Goal: Transaction & Acquisition: Purchase product/service

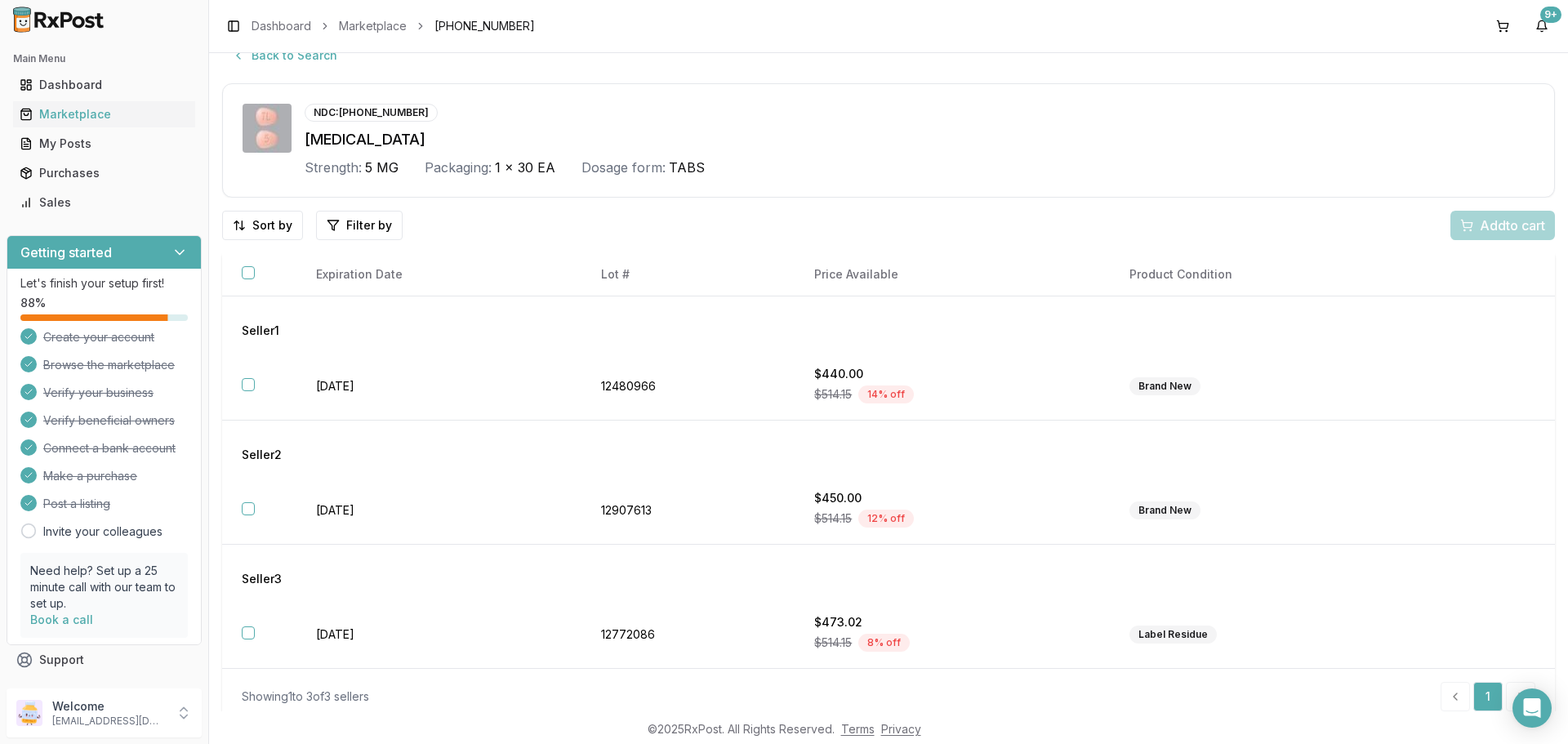
scroll to position [38, 0]
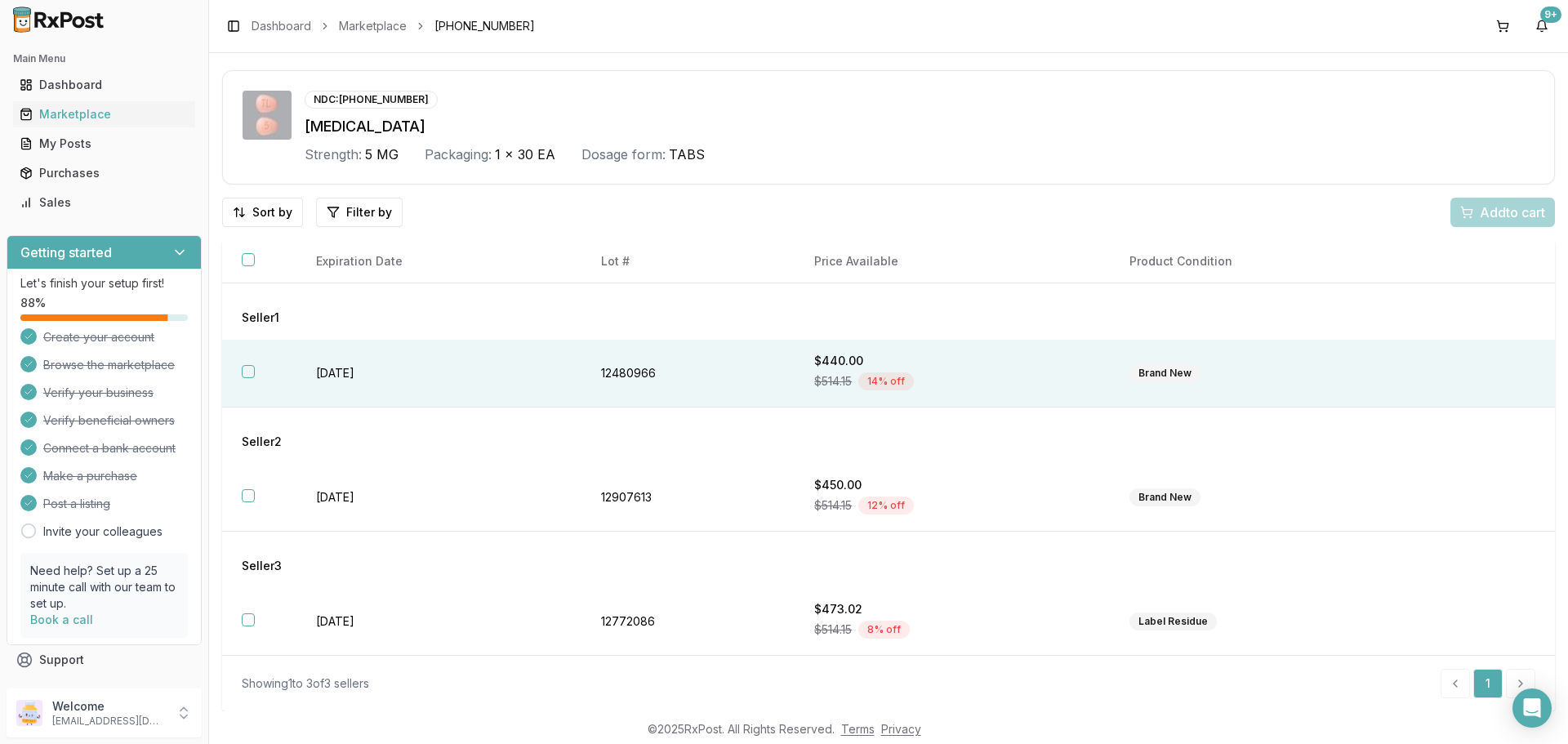
click at [268, 369] on th at bounding box center [259, 373] width 74 height 68
click at [1463, 201] on button "Add 1 to cart" at bounding box center [1500, 211] width 111 height 29
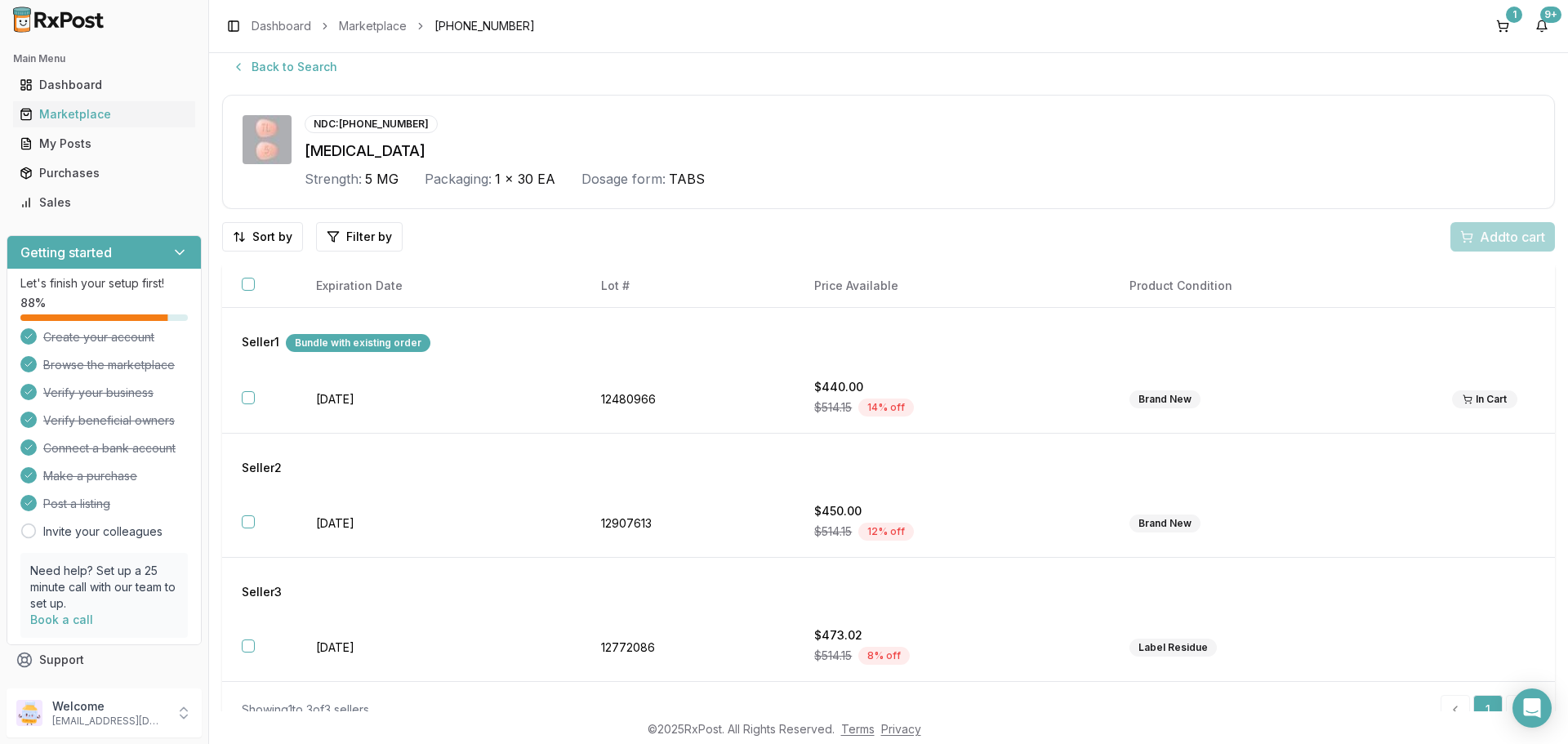
scroll to position [0, 0]
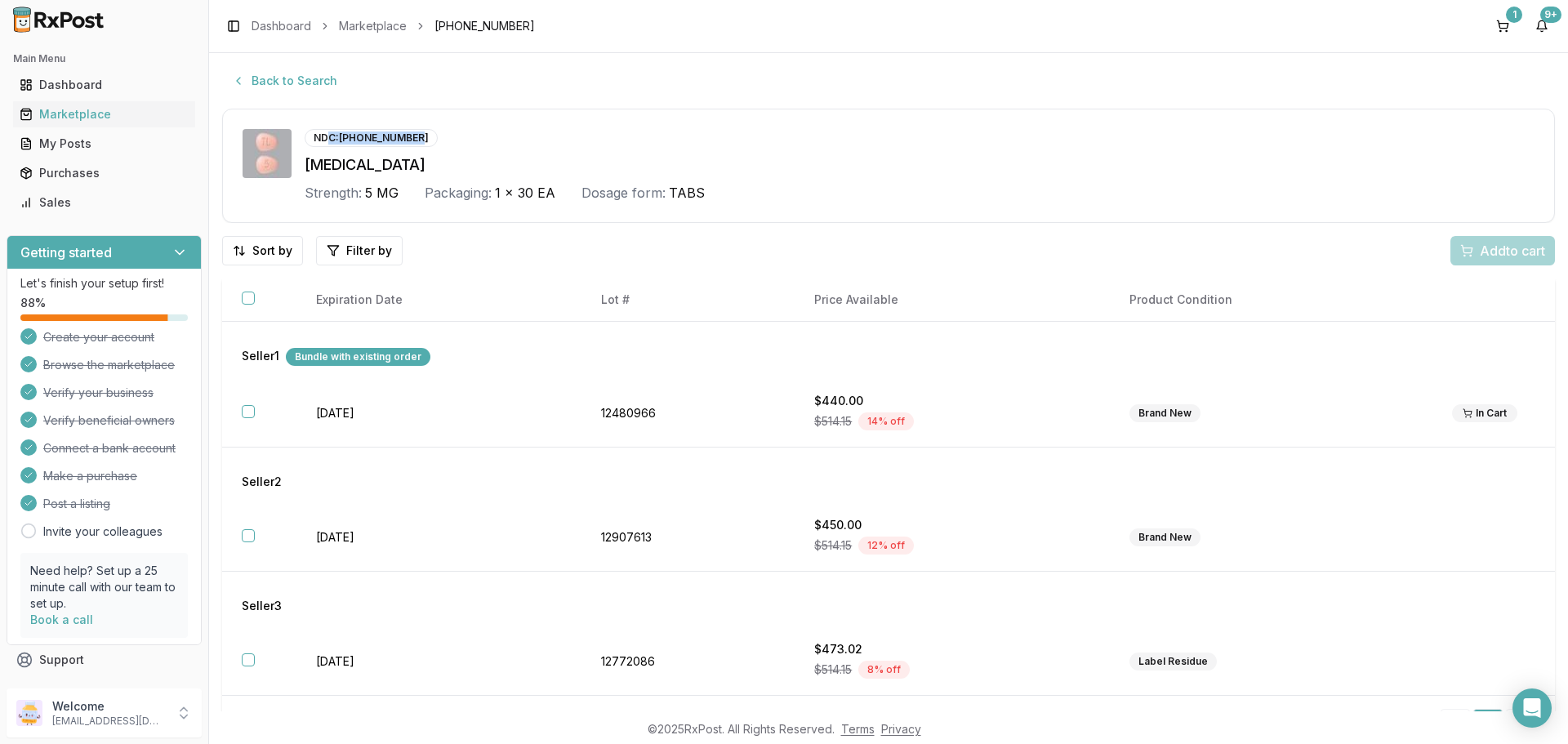
drag, startPoint x: 442, startPoint y: 133, endPoint x: 332, endPoint y: 141, distance: 110.3
click at [332, 141] on div "NDC: [PHONE_NUMBER]" at bounding box center [919, 138] width 1230 height 18
click at [343, 135] on div "NDC: [PHONE_NUMBER]" at bounding box center [371, 138] width 133 height 18
drag, startPoint x: 341, startPoint y: 137, endPoint x: 454, endPoint y: 142, distance: 113.1
click at [454, 142] on div "NDC: [PHONE_NUMBER]" at bounding box center [919, 138] width 1230 height 18
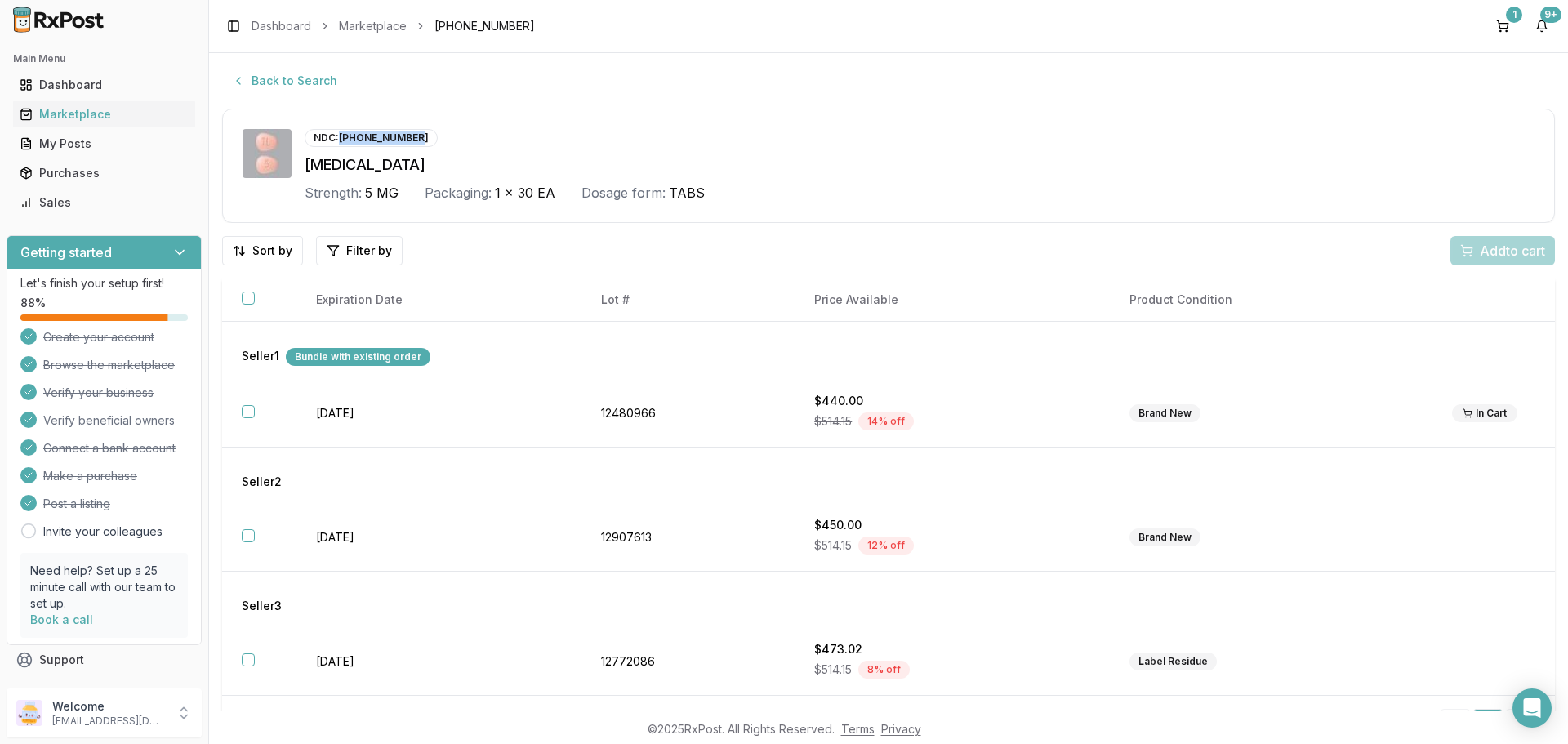
copy div "[PHONE_NUMBER]"
click at [278, 82] on button "Back to Search" at bounding box center [284, 81] width 125 height 29
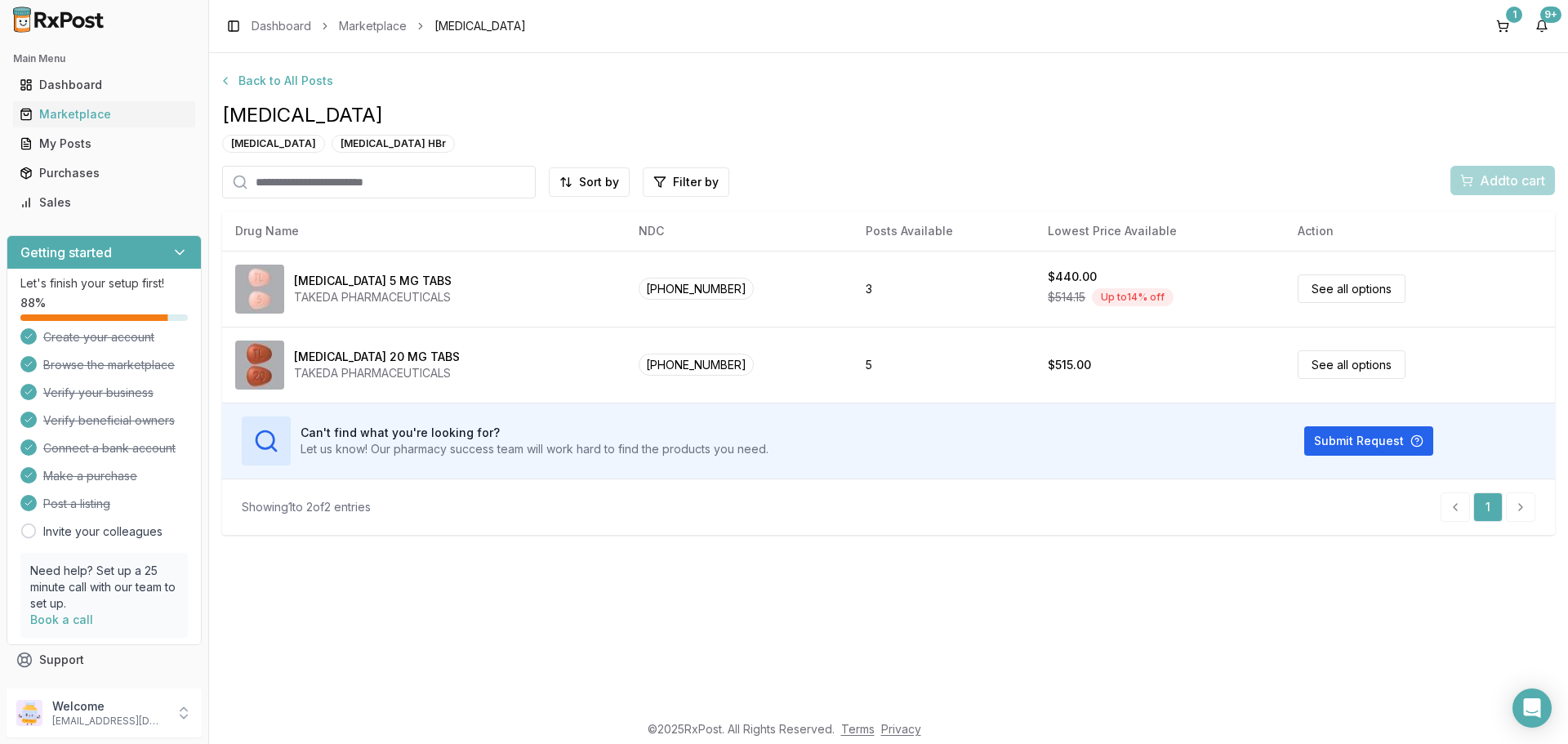
click at [314, 176] on input "search" at bounding box center [379, 181] width 313 height 33
paste input "**********"
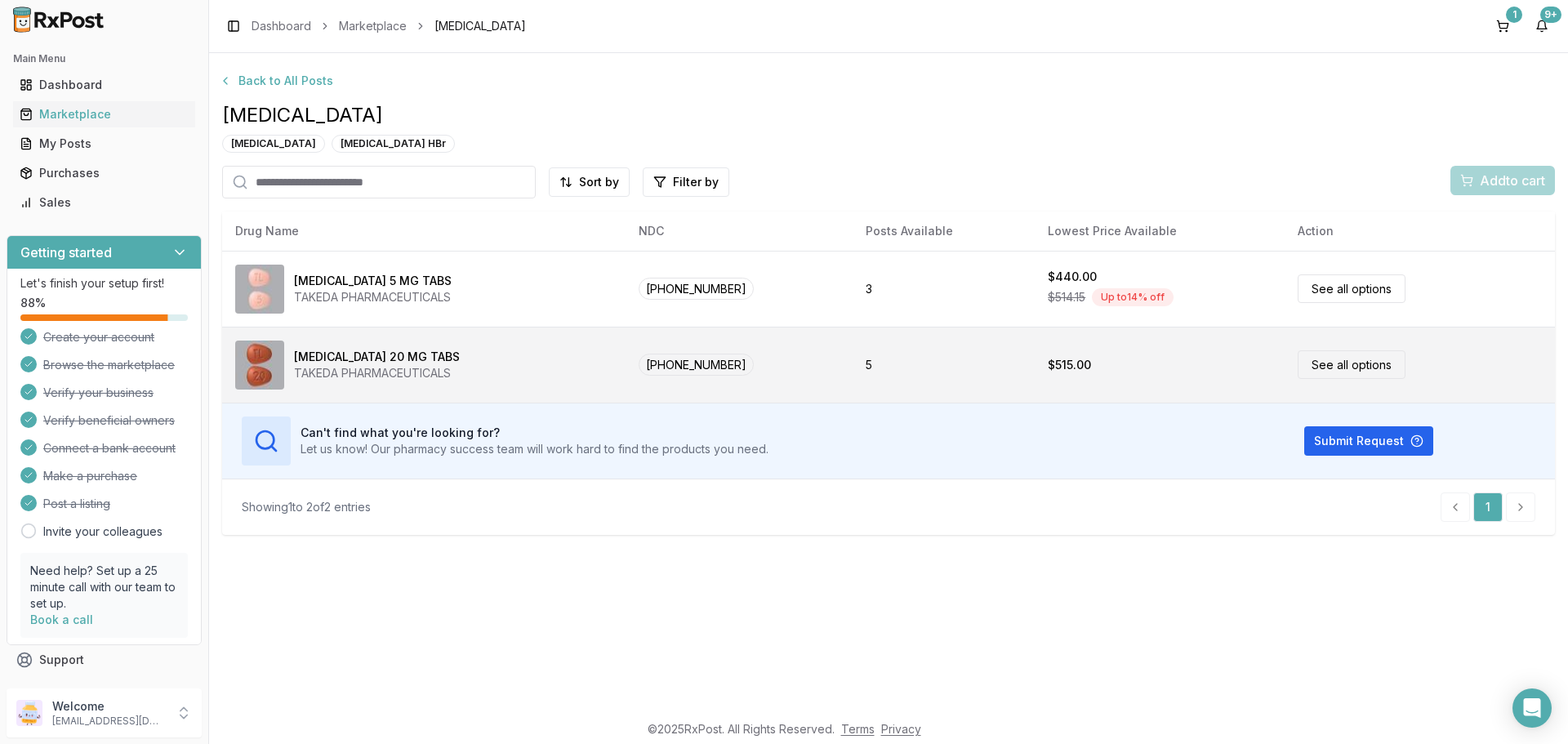
type input "**********"
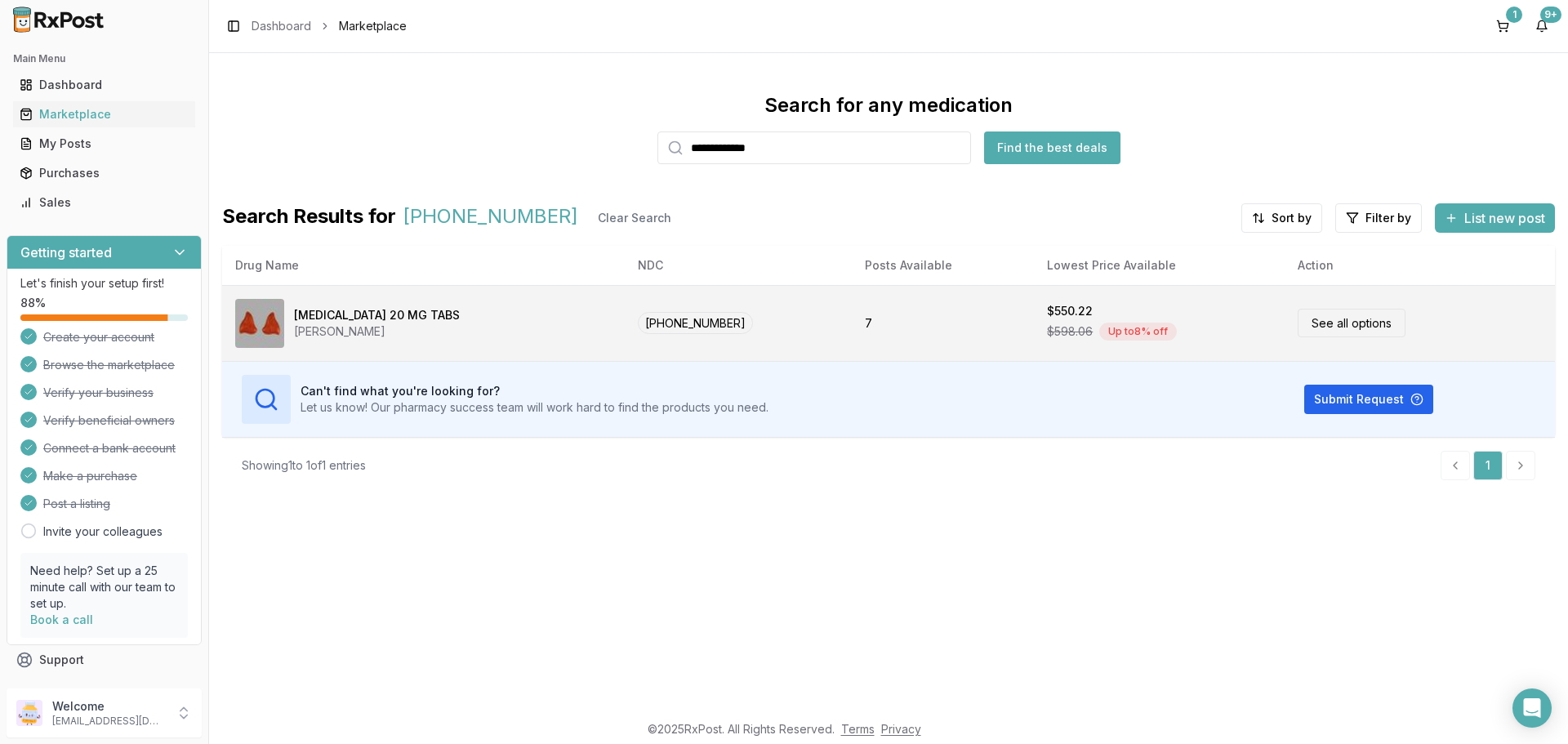
click at [1319, 329] on link "See all options" at bounding box center [1352, 323] width 108 height 28
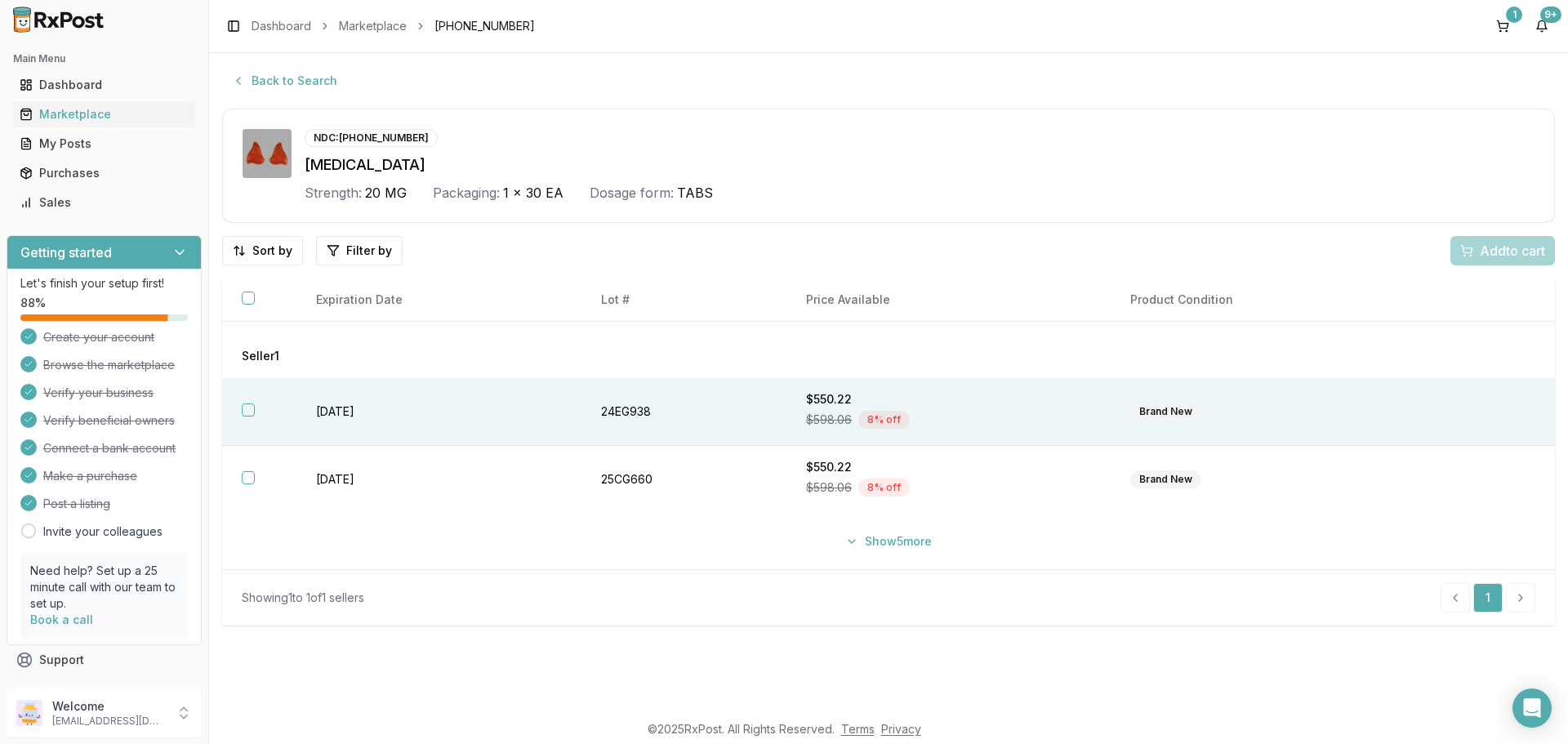
click at [247, 416] on button "button" at bounding box center [248, 410] width 13 height 13
click at [1474, 257] on span "Add 1 to cart" at bounding box center [1510, 250] width 71 height 19
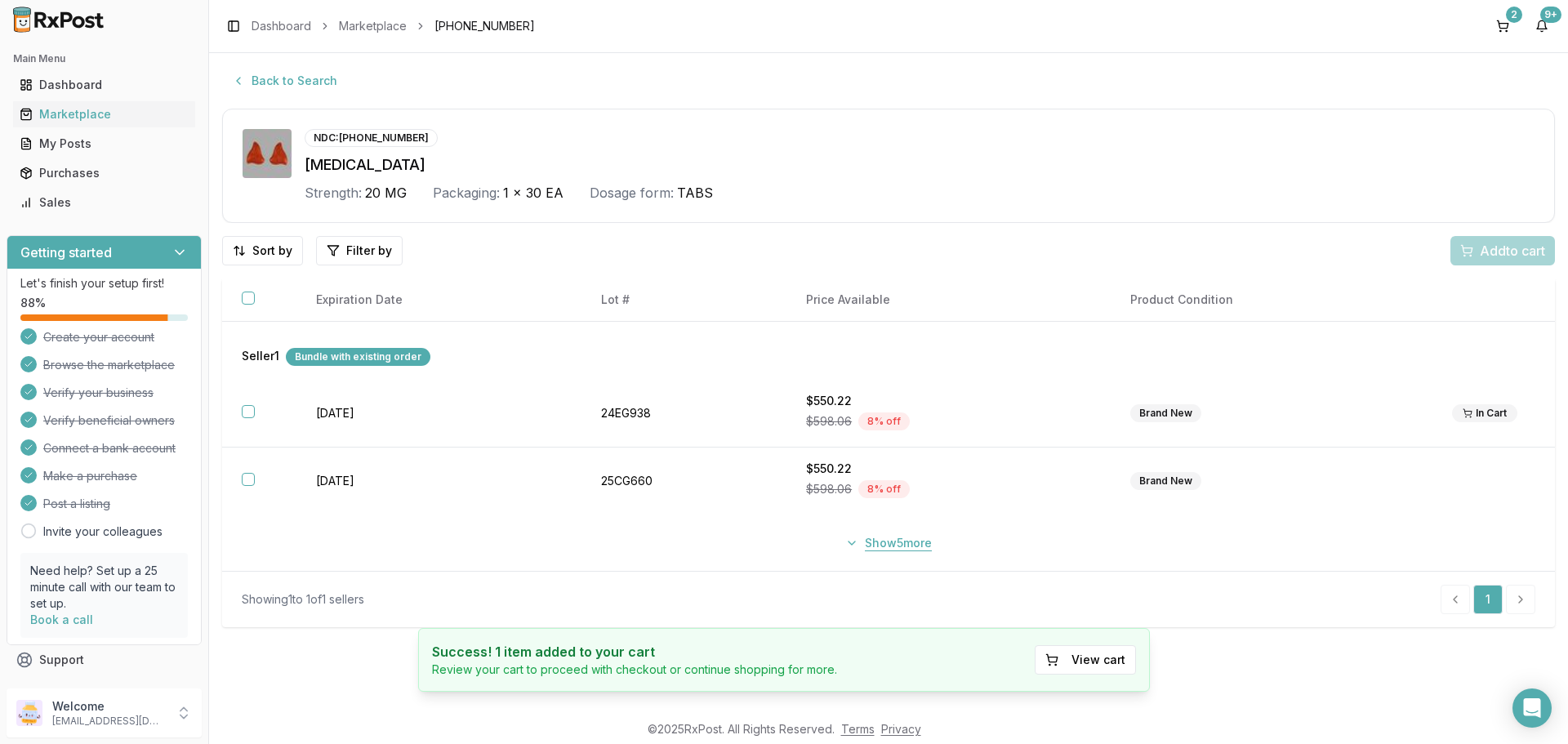
click at [874, 538] on button "Show 5 more" at bounding box center [888, 542] width 106 height 29
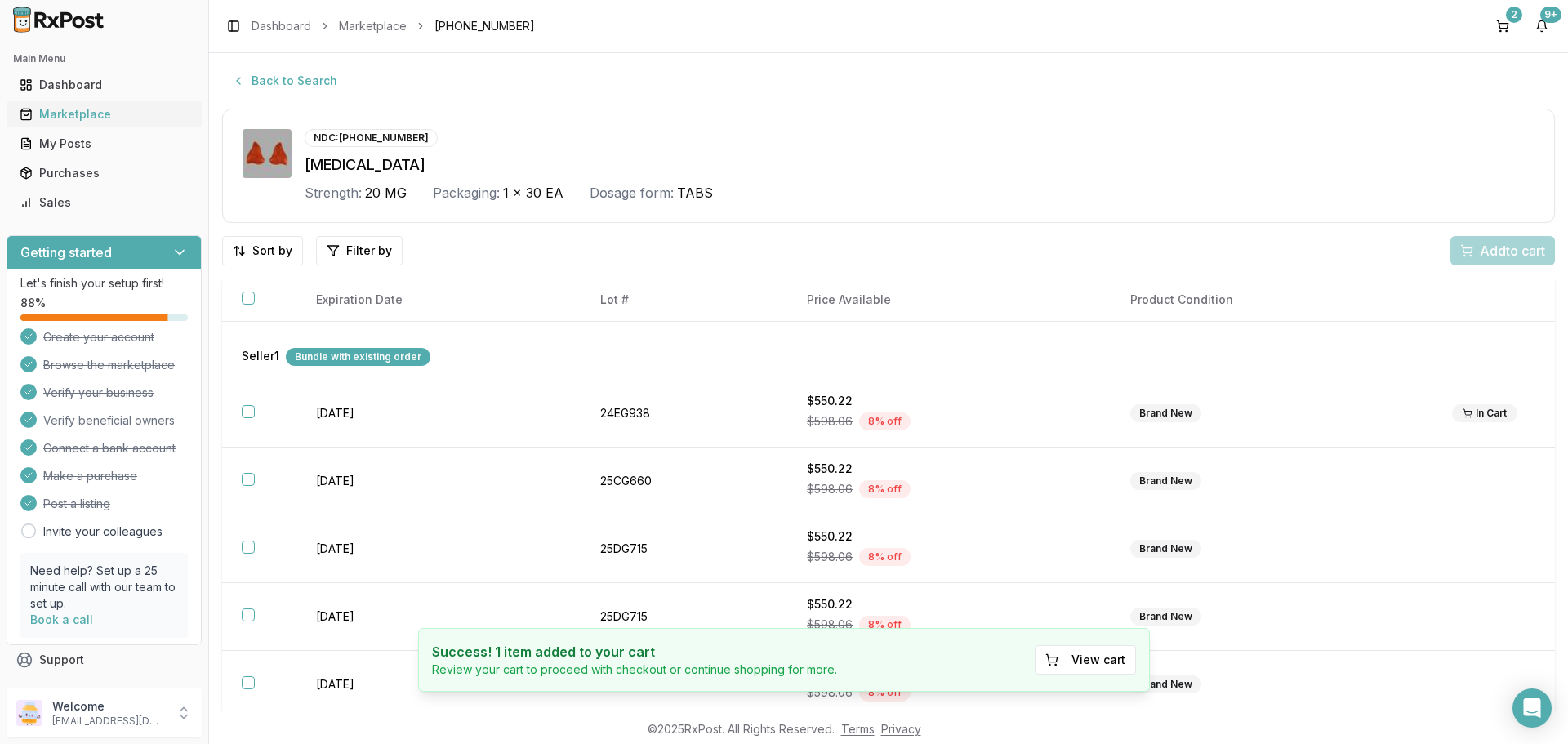
click at [58, 118] on div "Marketplace" at bounding box center [104, 114] width 169 height 16
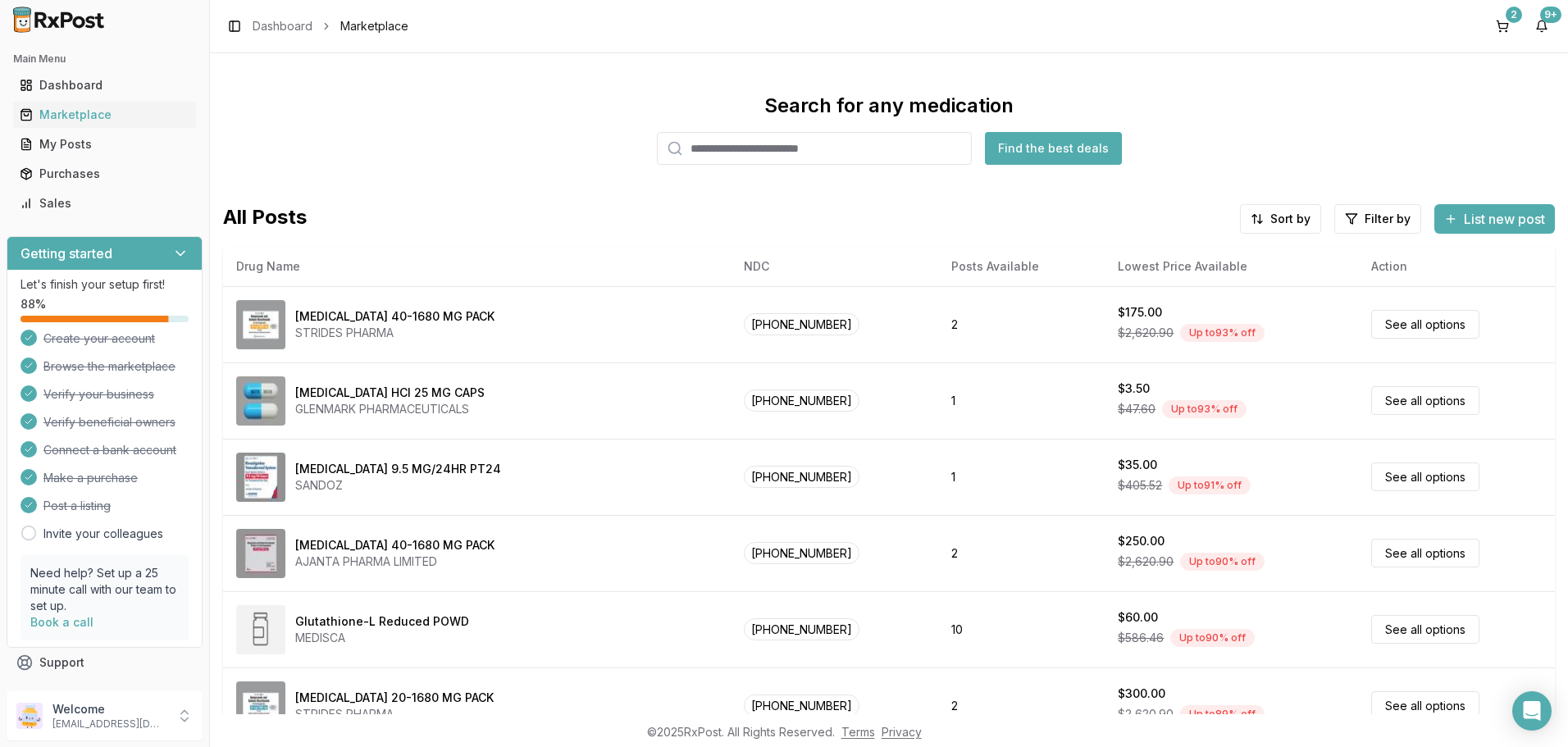
click at [374, 28] on span "Marketplace" at bounding box center [374, 26] width 68 height 16
click at [730, 161] on input "search" at bounding box center [814, 148] width 314 height 33
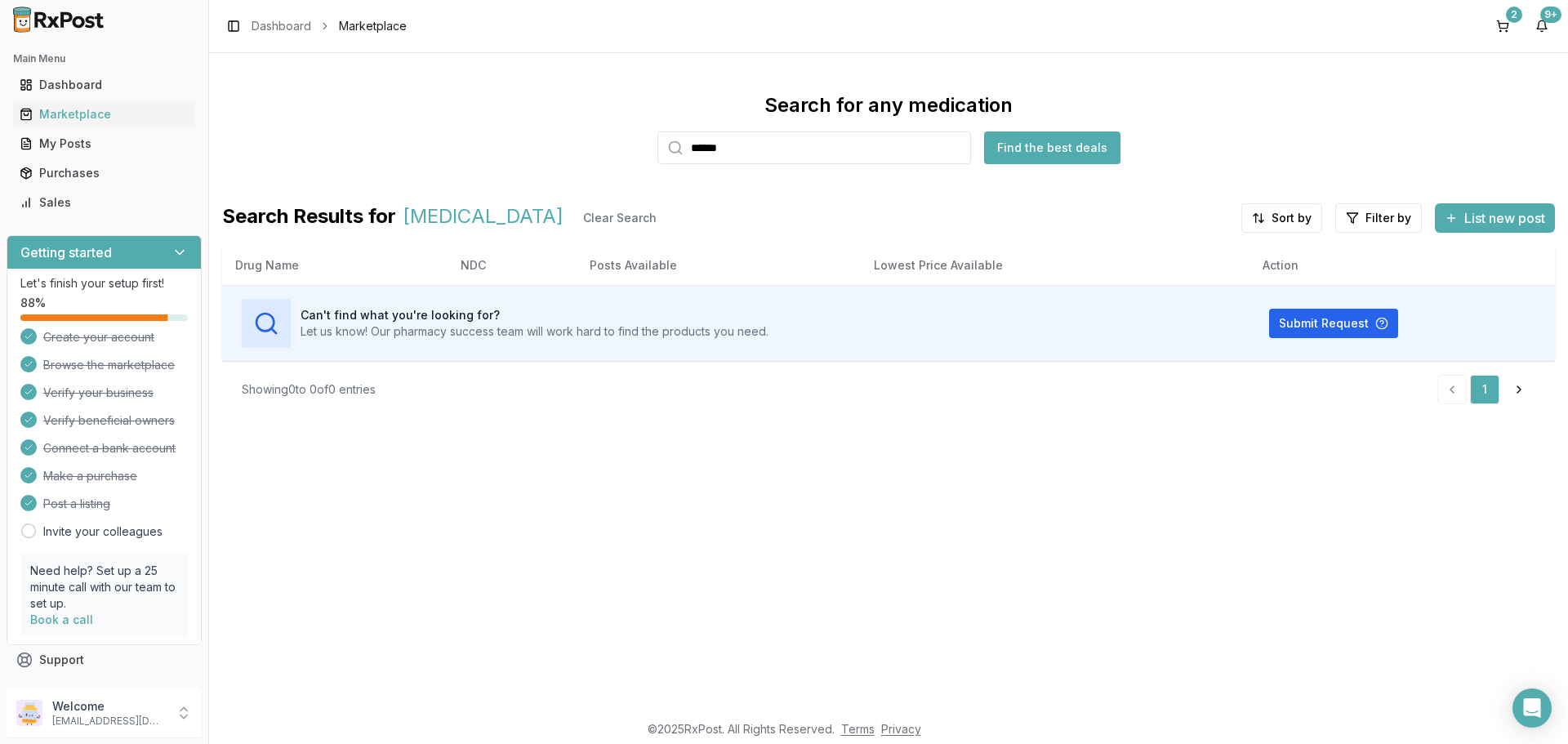
drag, startPoint x: 766, startPoint y: 140, endPoint x: 208, endPoint y: 146, distance: 558.0
click at [291, 148] on div "Search for any medication ****** Find the best deals" at bounding box center [888, 127] width 1333 height 72
drag, startPoint x: 793, startPoint y: 147, endPoint x: 673, endPoint y: 150, distance: 120.0
click at [673, 150] on div "**********" at bounding box center [814, 148] width 313 height 33
paste input "**"
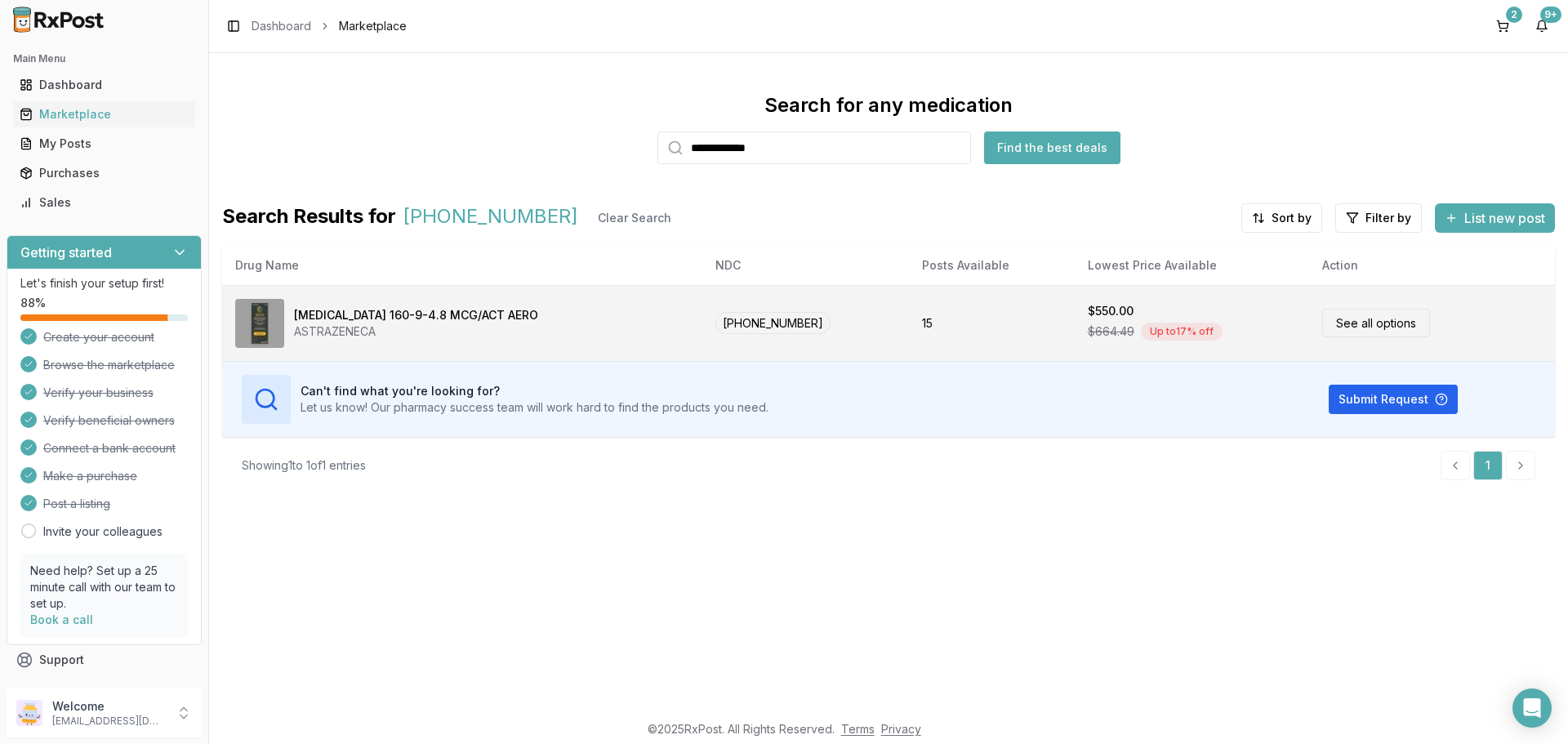
type input "**********"
click at [1376, 329] on link "See all options" at bounding box center [1376, 323] width 108 height 28
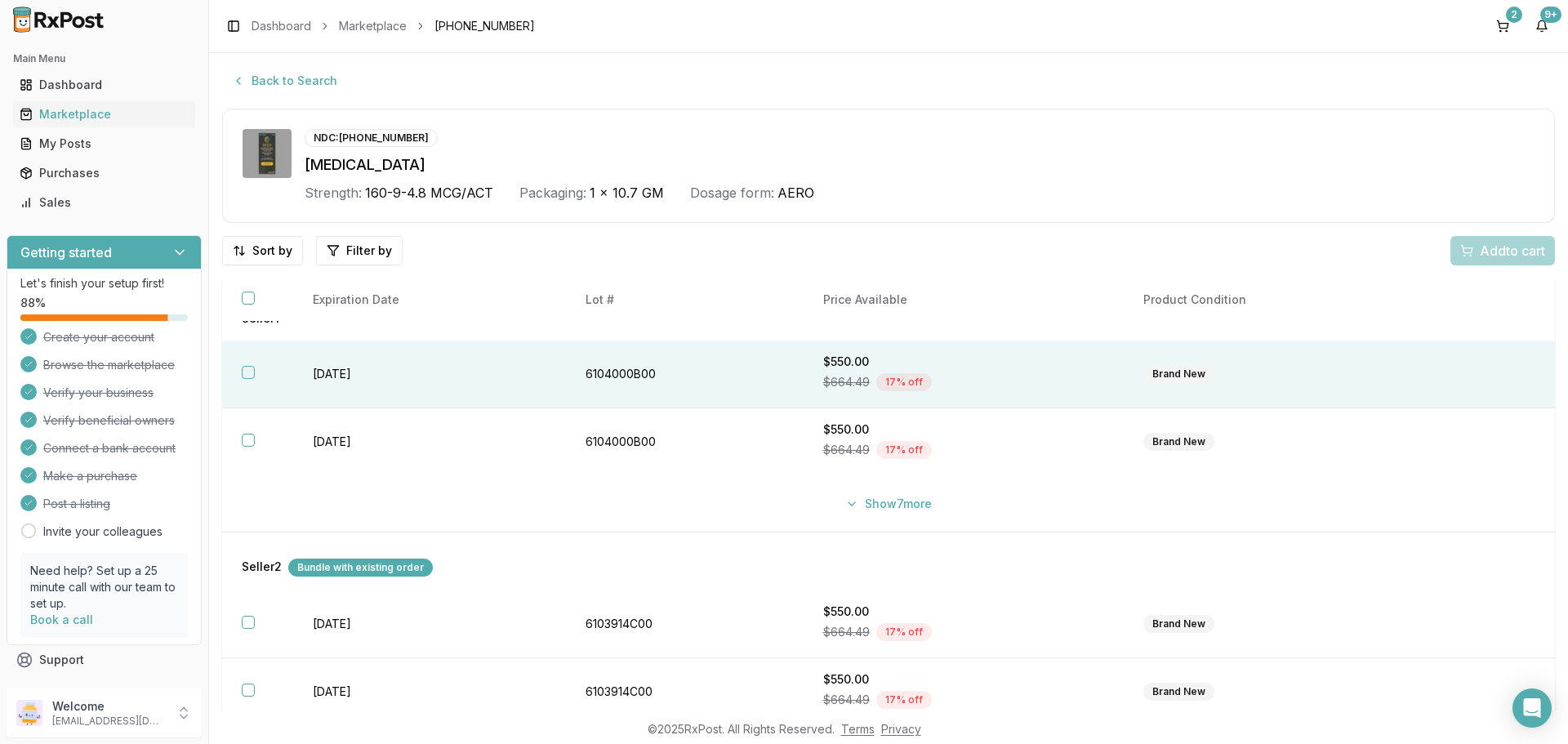
scroll to position [58, 0]
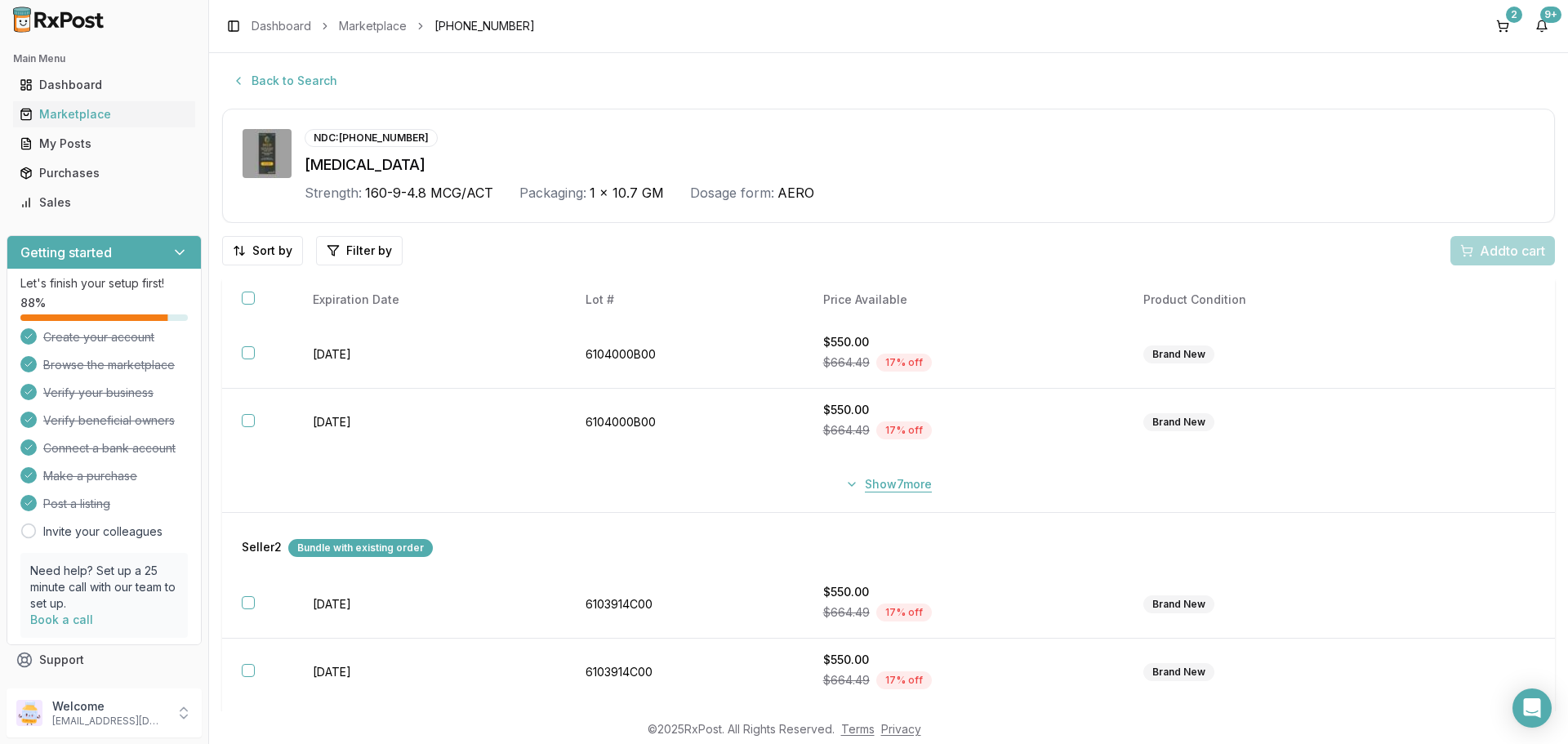
click at [889, 472] on button "Show 7 more" at bounding box center [888, 484] width 106 height 29
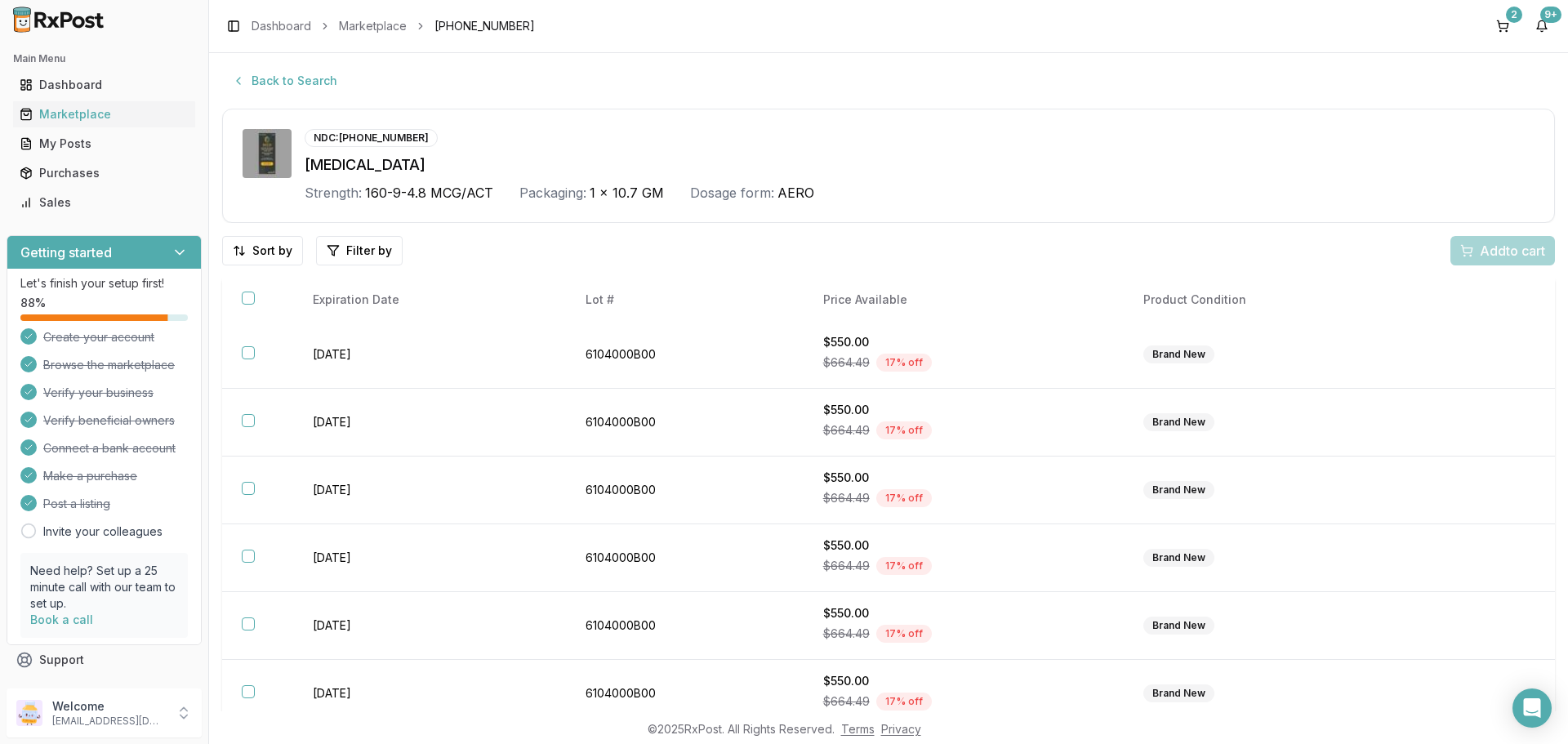
scroll to position [0, 0]
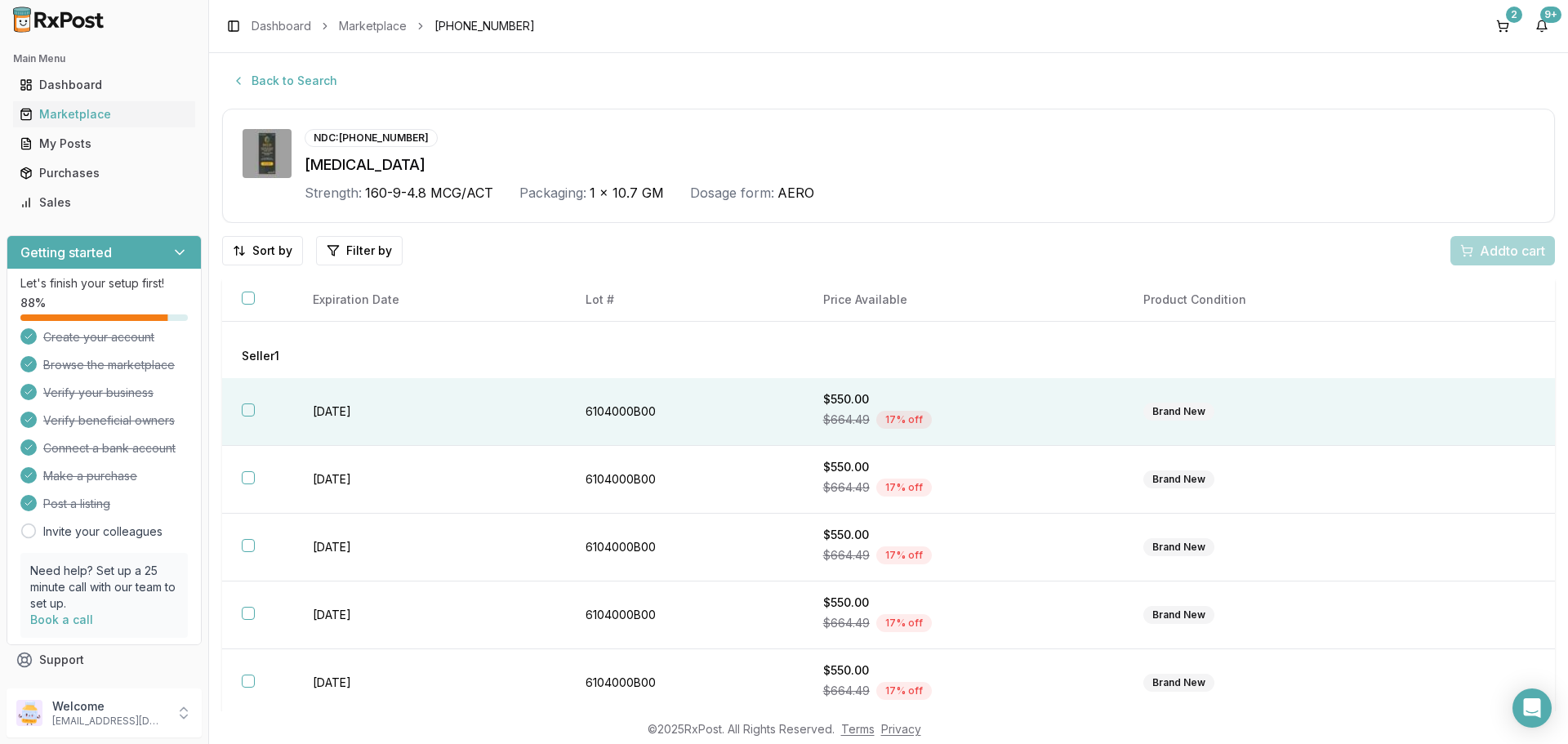
click at [254, 413] on button "button" at bounding box center [248, 410] width 13 height 13
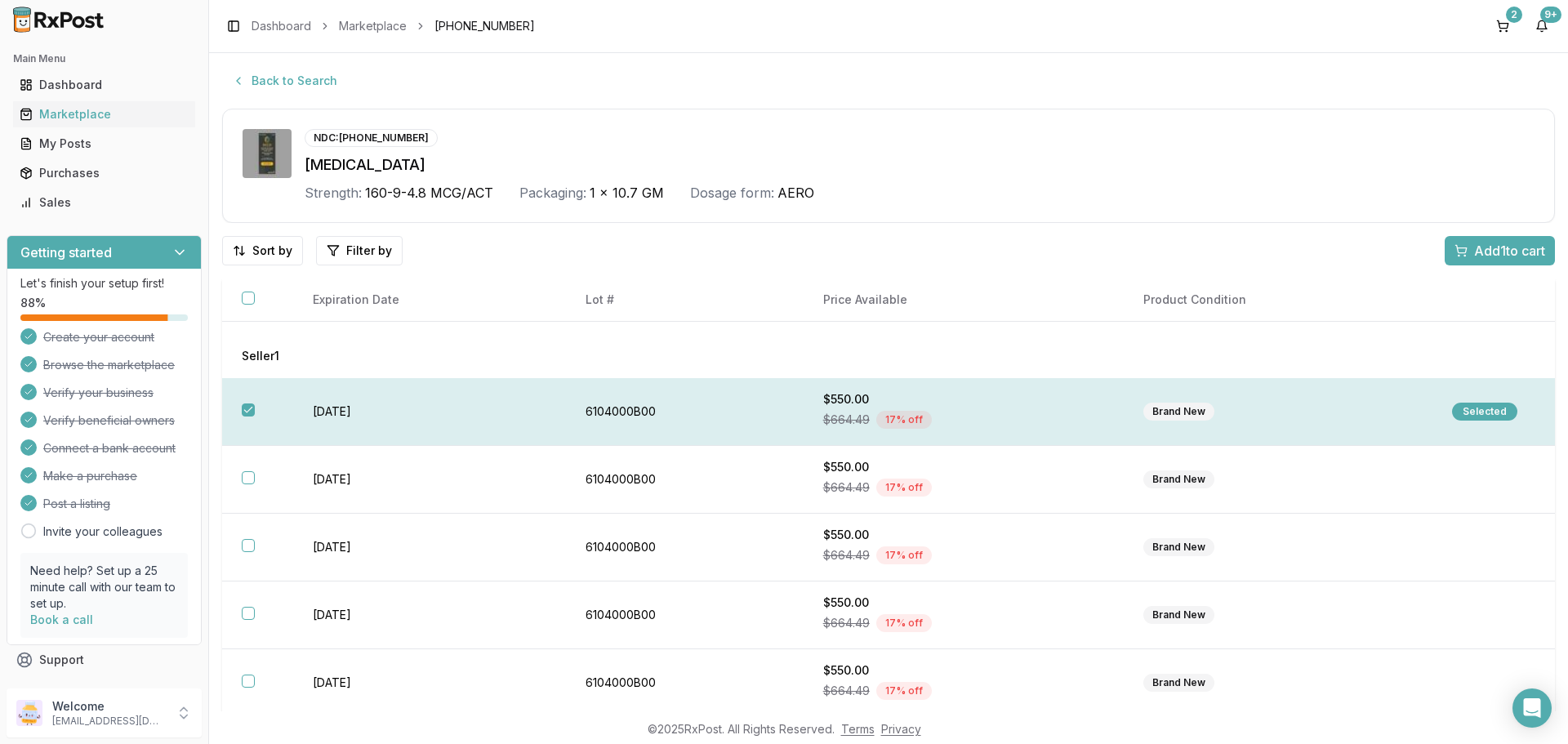
click at [249, 401] on th at bounding box center [257, 411] width 71 height 68
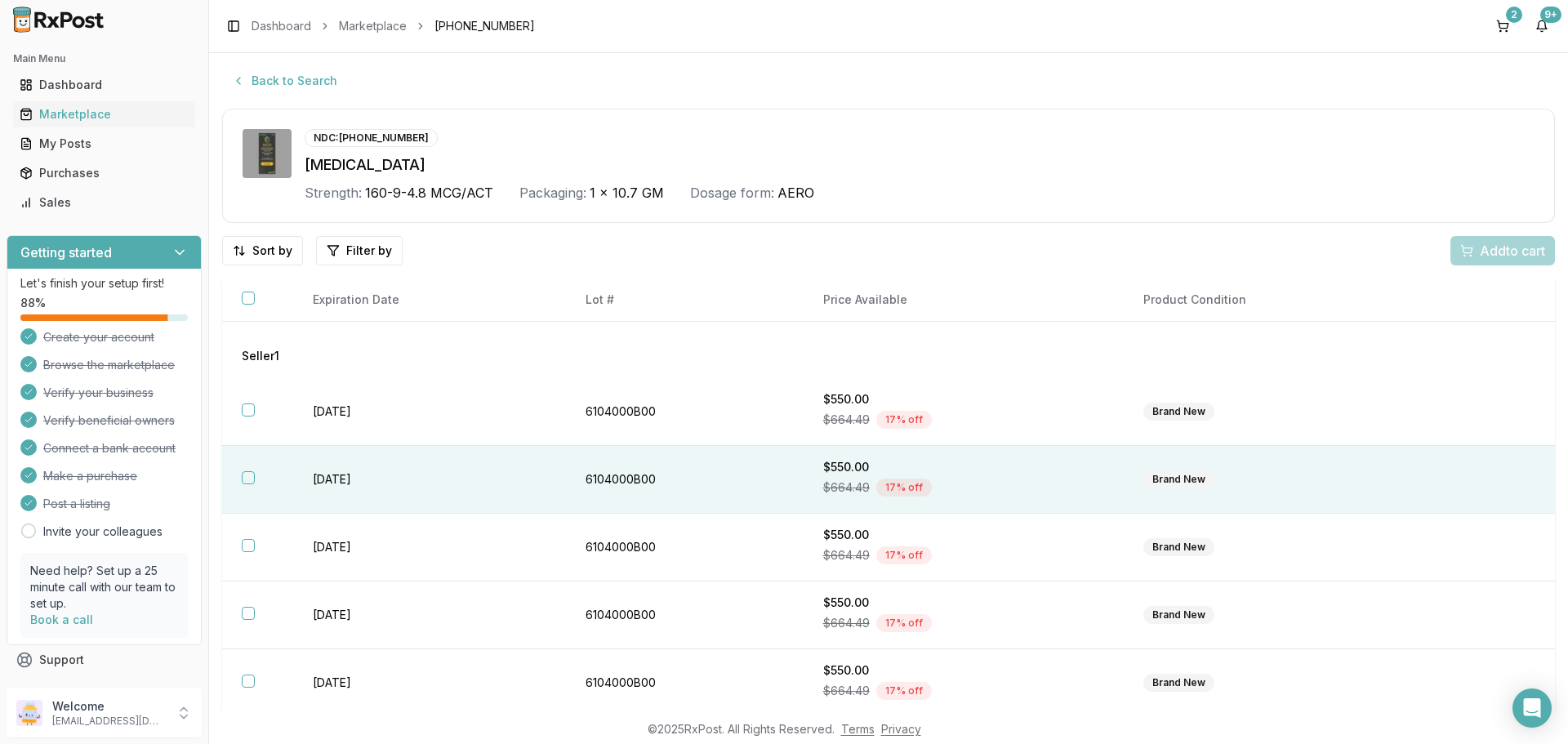
click at [250, 480] on button "button" at bounding box center [248, 478] width 13 height 13
click at [1491, 249] on span "Add 1 to cart" at bounding box center [1510, 250] width 71 height 19
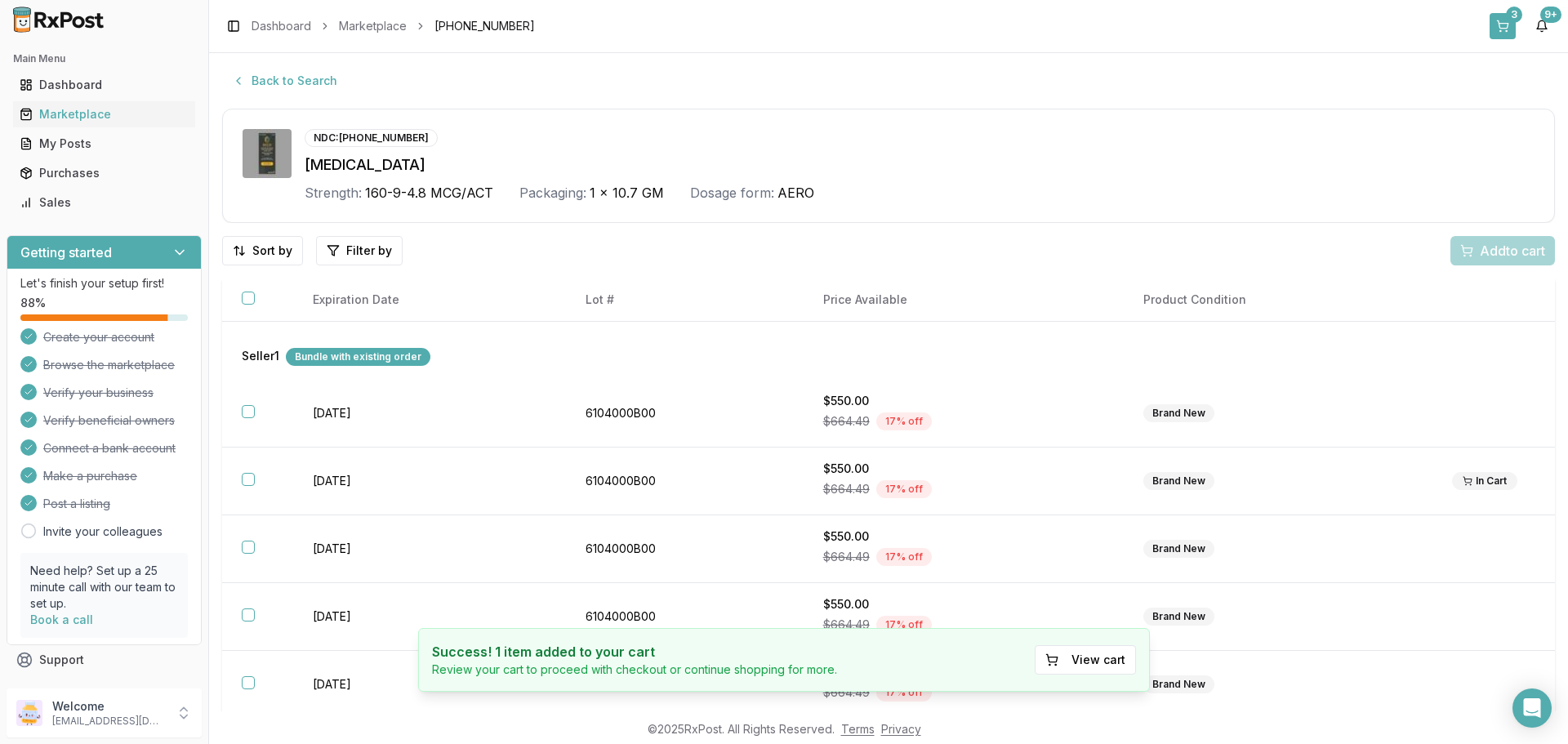
click at [1510, 20] on div "3" at bounding box center [1514, 14] width 16 height 16
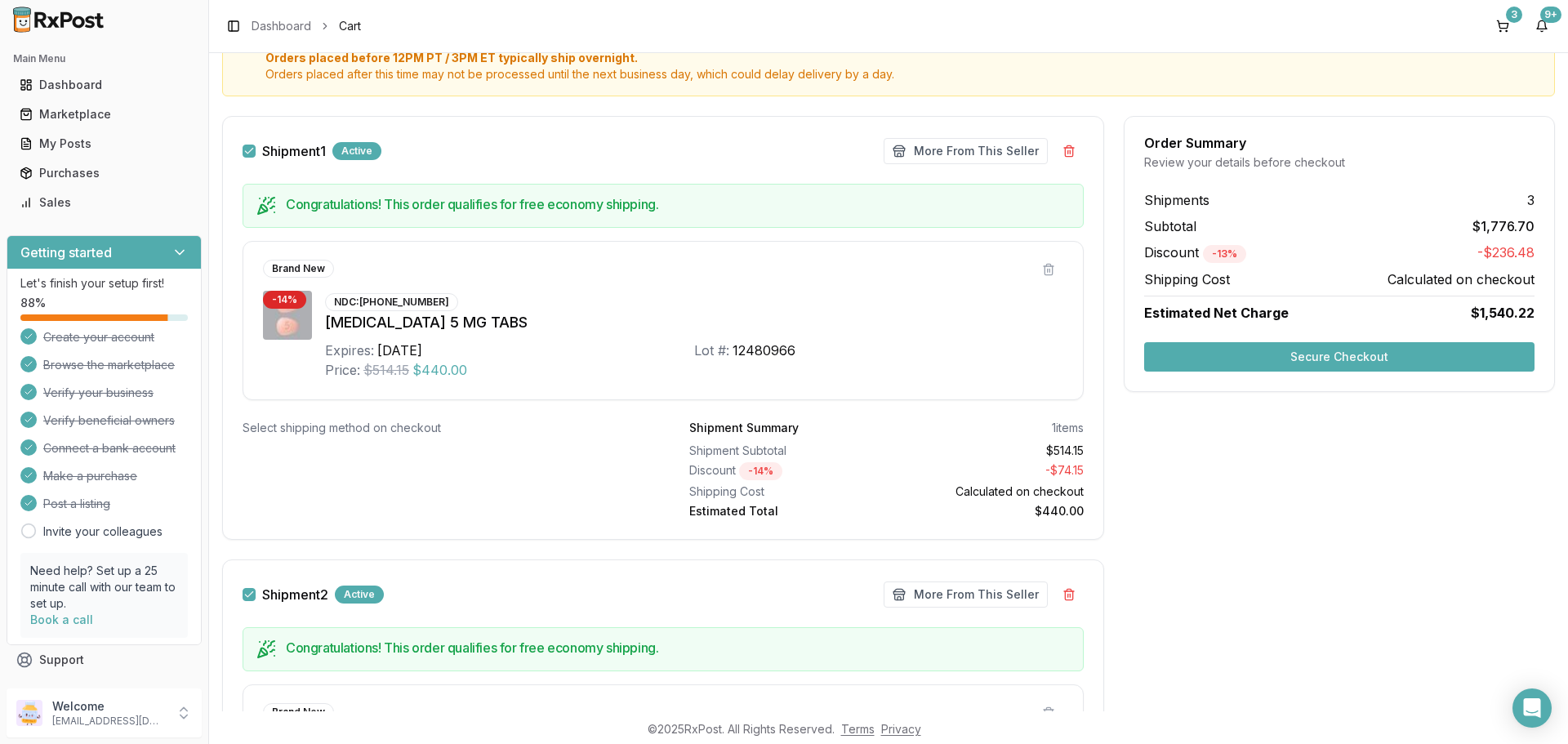
scroll to position [164, 0]
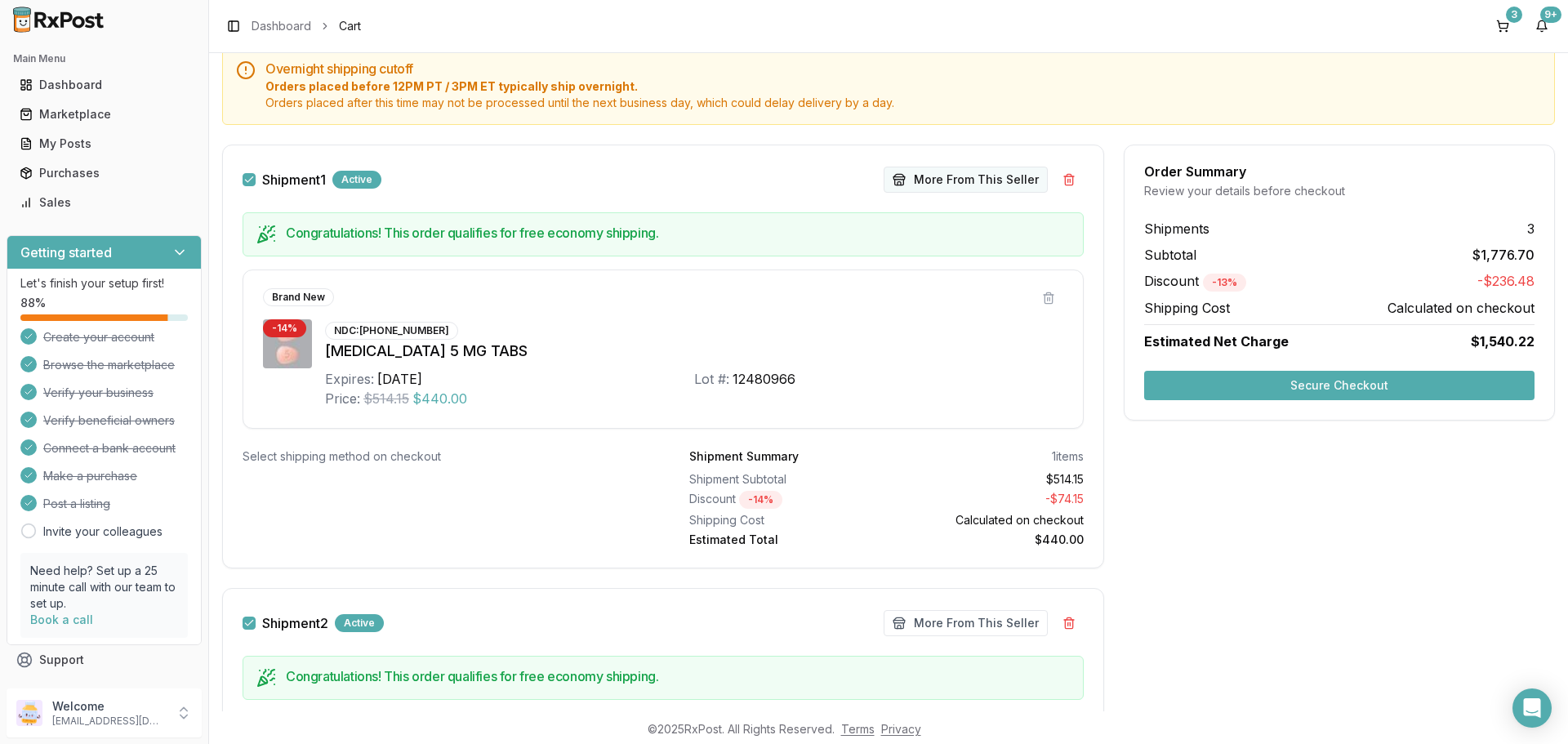
click at [963, 185] on button "More From This Seller" at bounding box center [966, 180] width 165 height 27
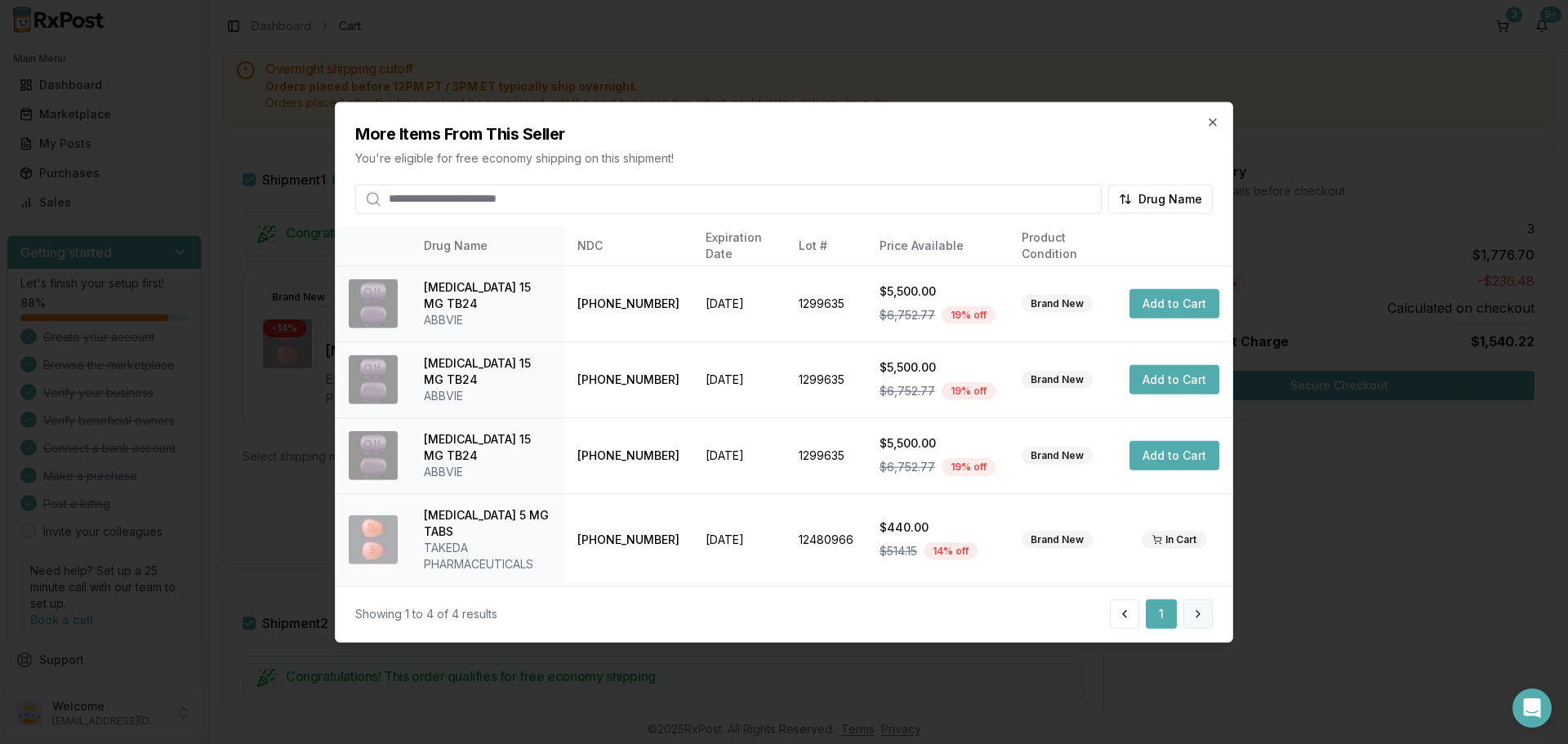
click at [1204, 602] on button at bounding box center [1197, 613] width 29 height 29
click at [1215, 114] on div "More Items From This Seller You're eligible for free economy shipping on this s…" at bounding box center [783, 157] width 896 height 111
click at [1216, 122] on div "More Items From This Seller You're eligible for free economy shipping on this s…" at bounding box center [783, 157] width 896 height 111
click at [1214, 126] on icon "button" at bounding box center [1212, 121] width 13 height 13
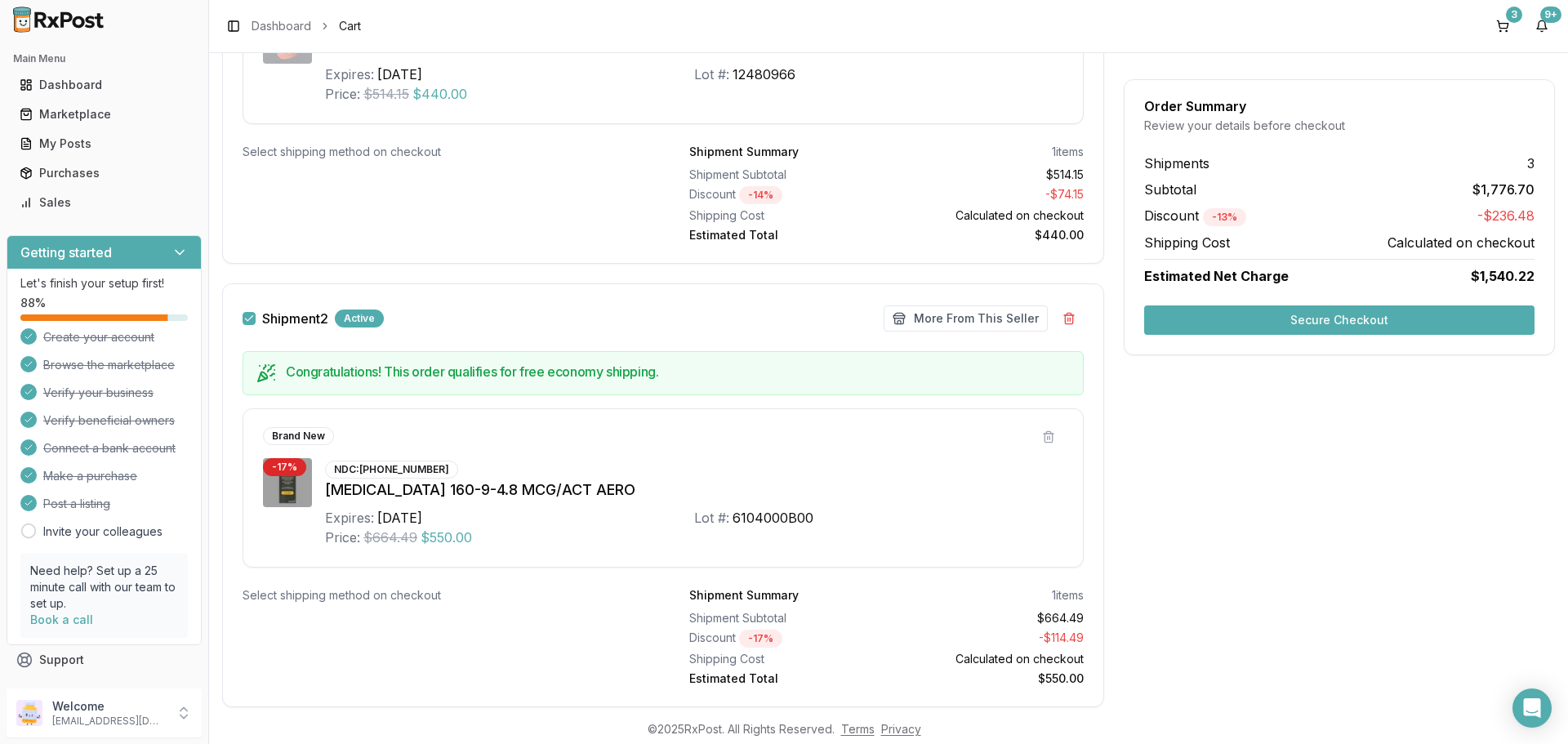
scroll to position [490, 0]
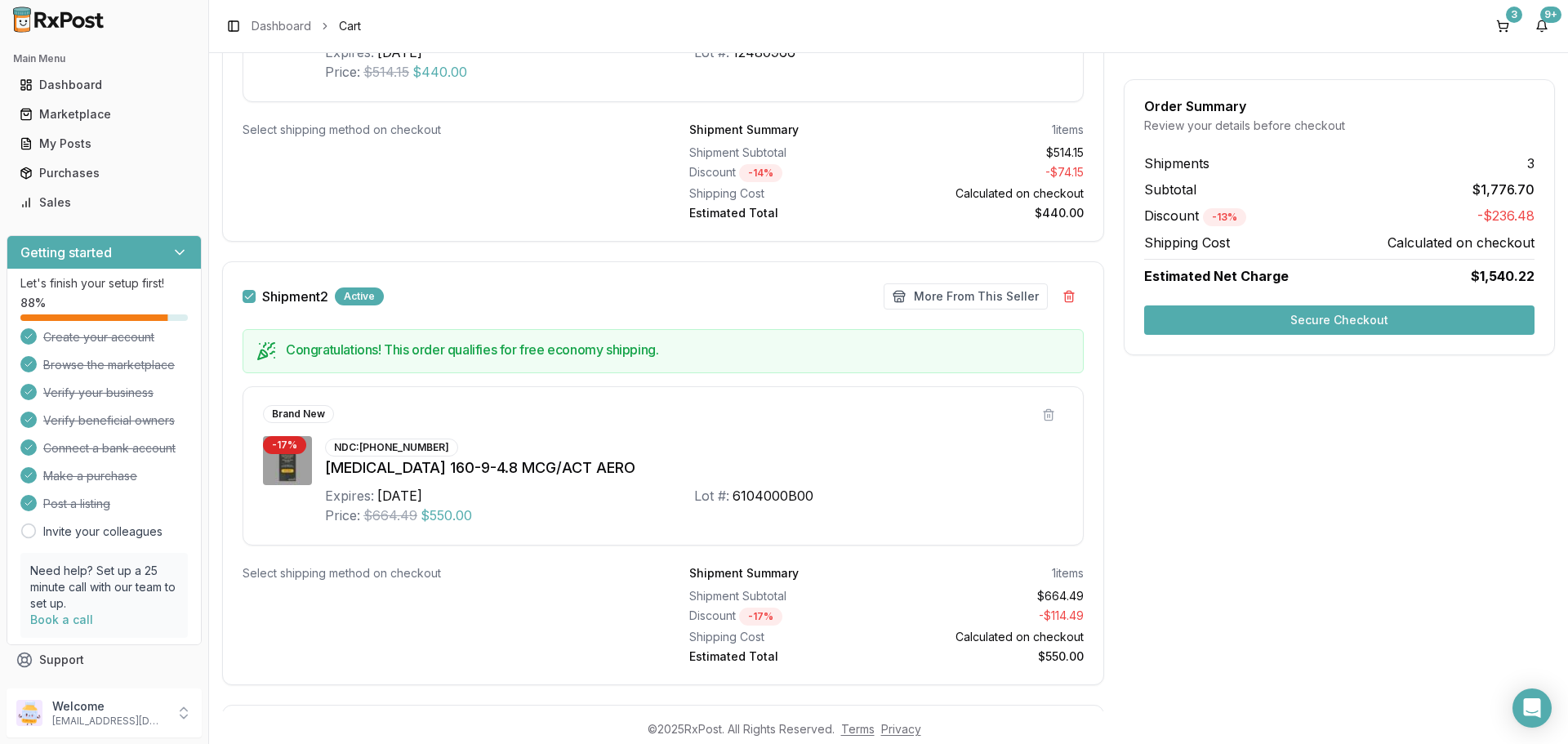
click at [973, 280] on div "Shipment 2 Active More From This Seller Make Offer More From This Seller Congra…" at bounding box center [663, 472] width 882 height 424
click at [988, 299] on button "More From This Seller" at bounding box center [966, 296] width 165 height 27
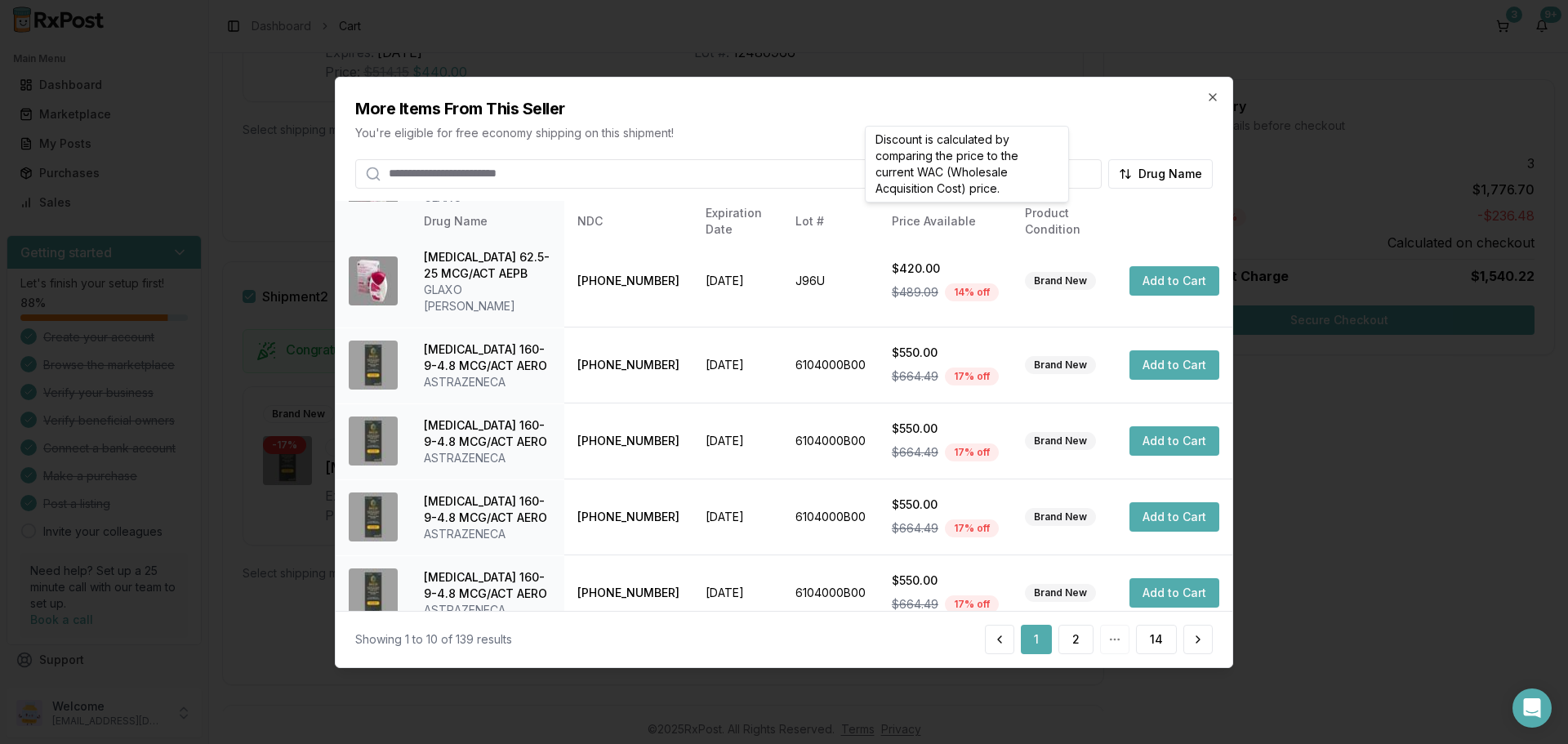
scroll to position [388, 0]
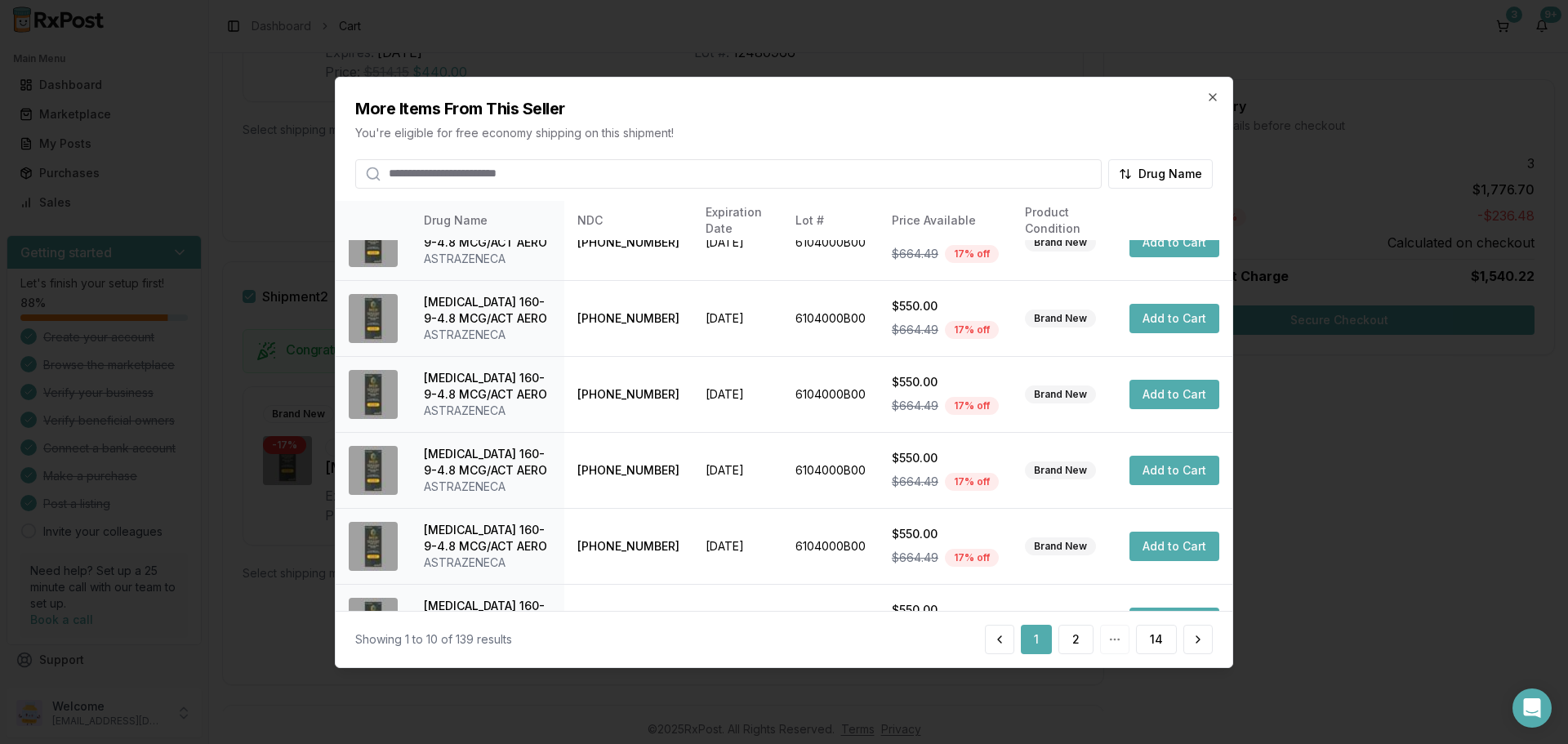
click at [1218, 107] on div "More Items From This Seller You're eligible for free economy shipping on this s…" at bounding box center [783, 133] width 896 height 111
click at [1211, 100] on icon "button" at bounding box center [1212, 96] width 6 height 6
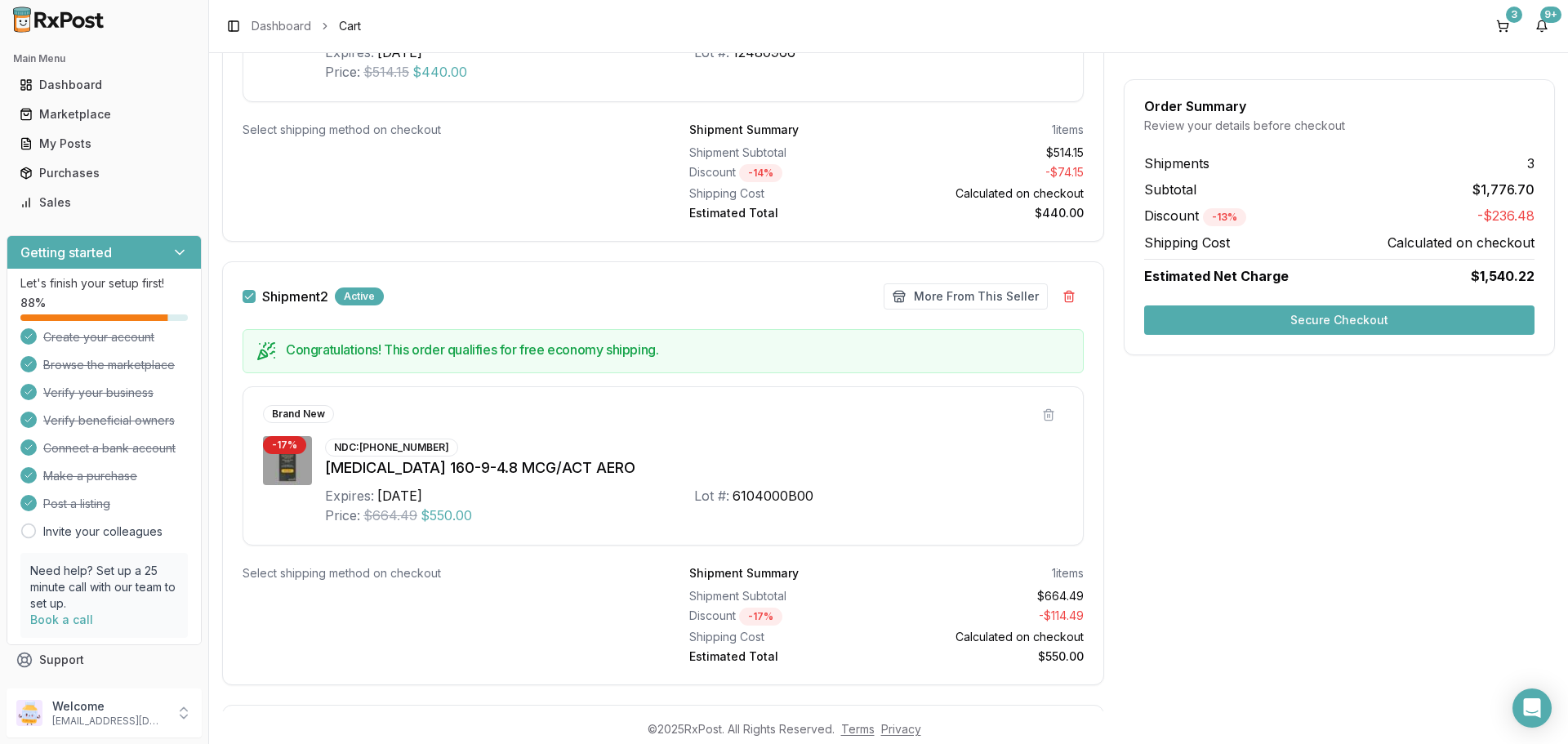
scroll to position [953, 0]
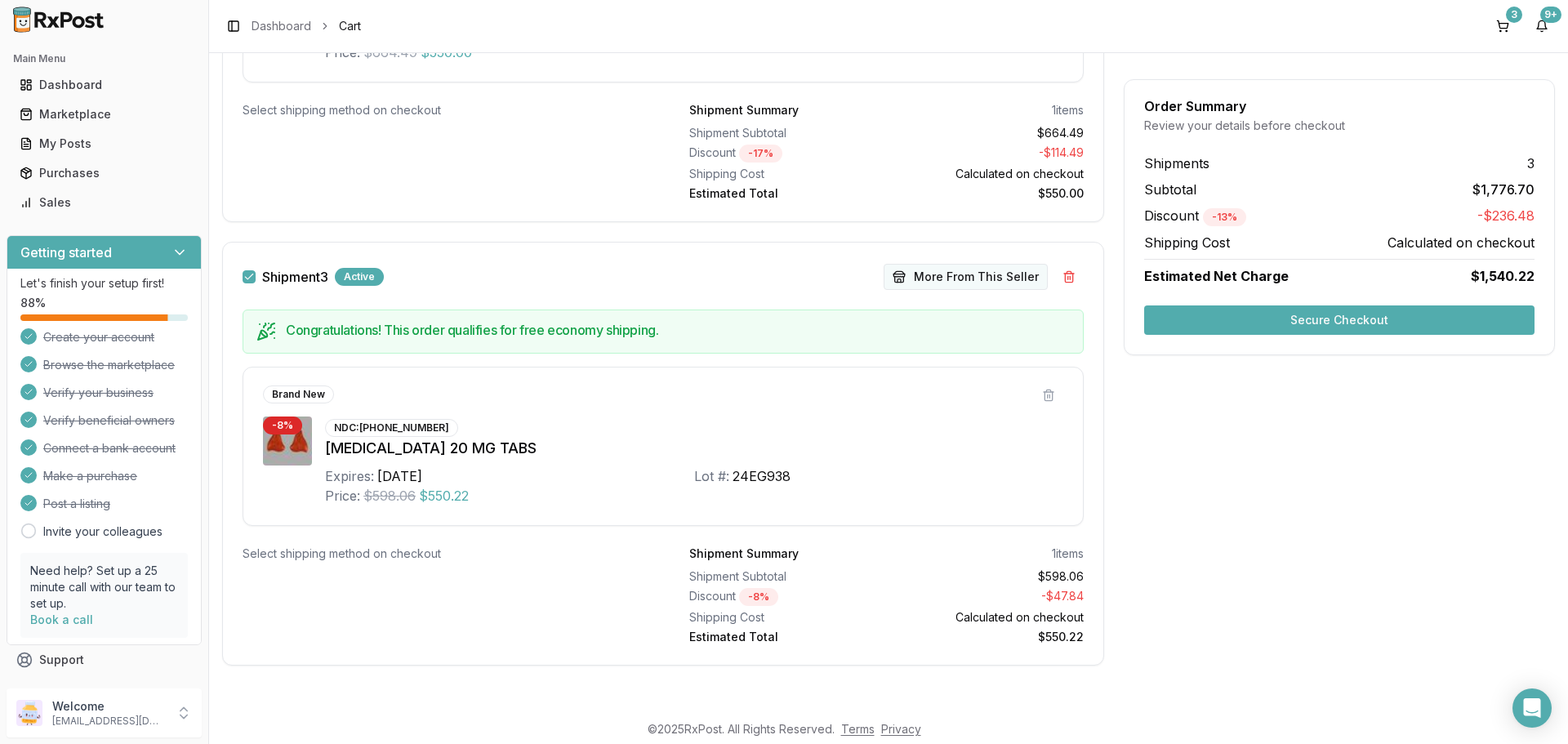
click at [1005, 269] on button "More From This Seller" at bounding box center [966, 277] width 165 height 27
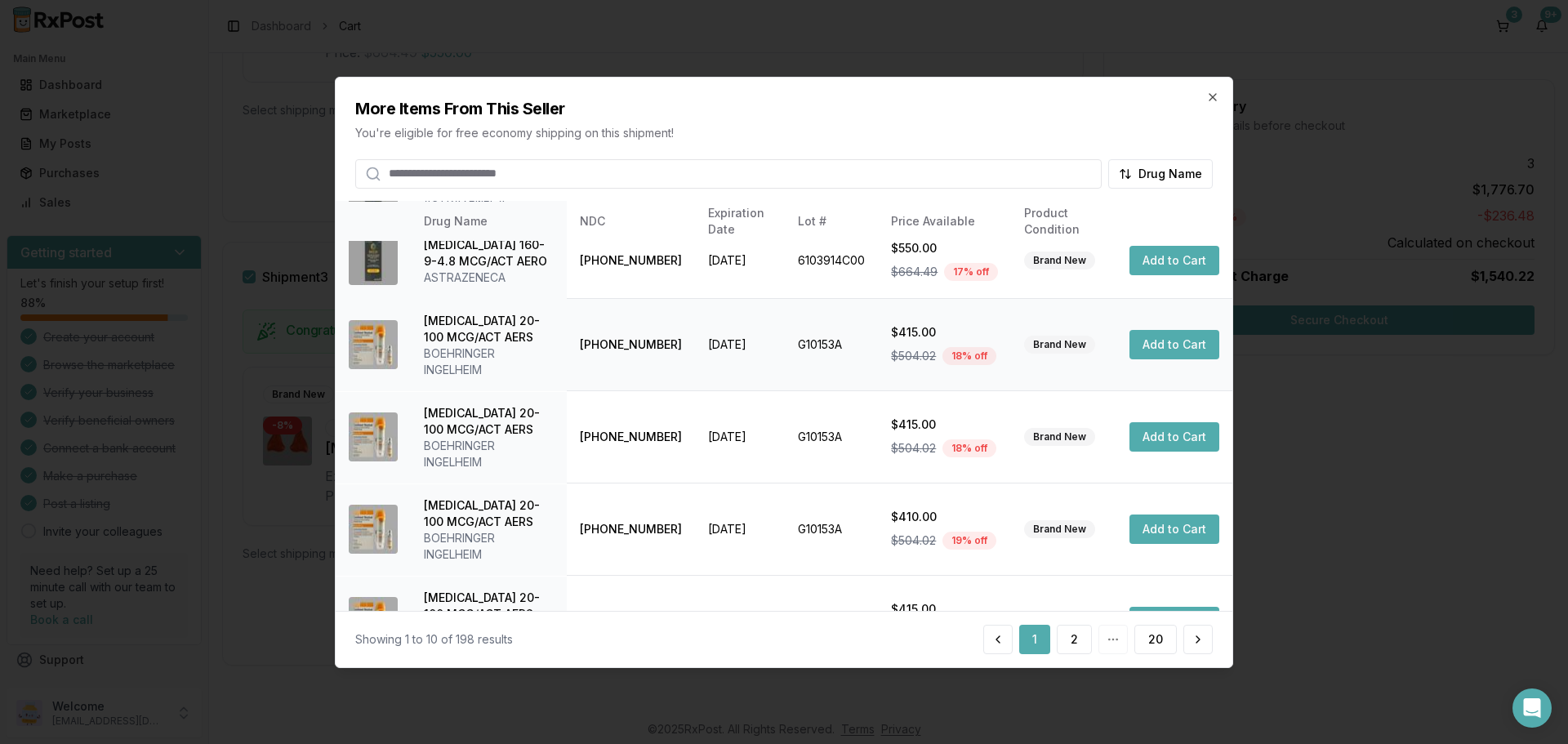
scroll to position [454, 0]
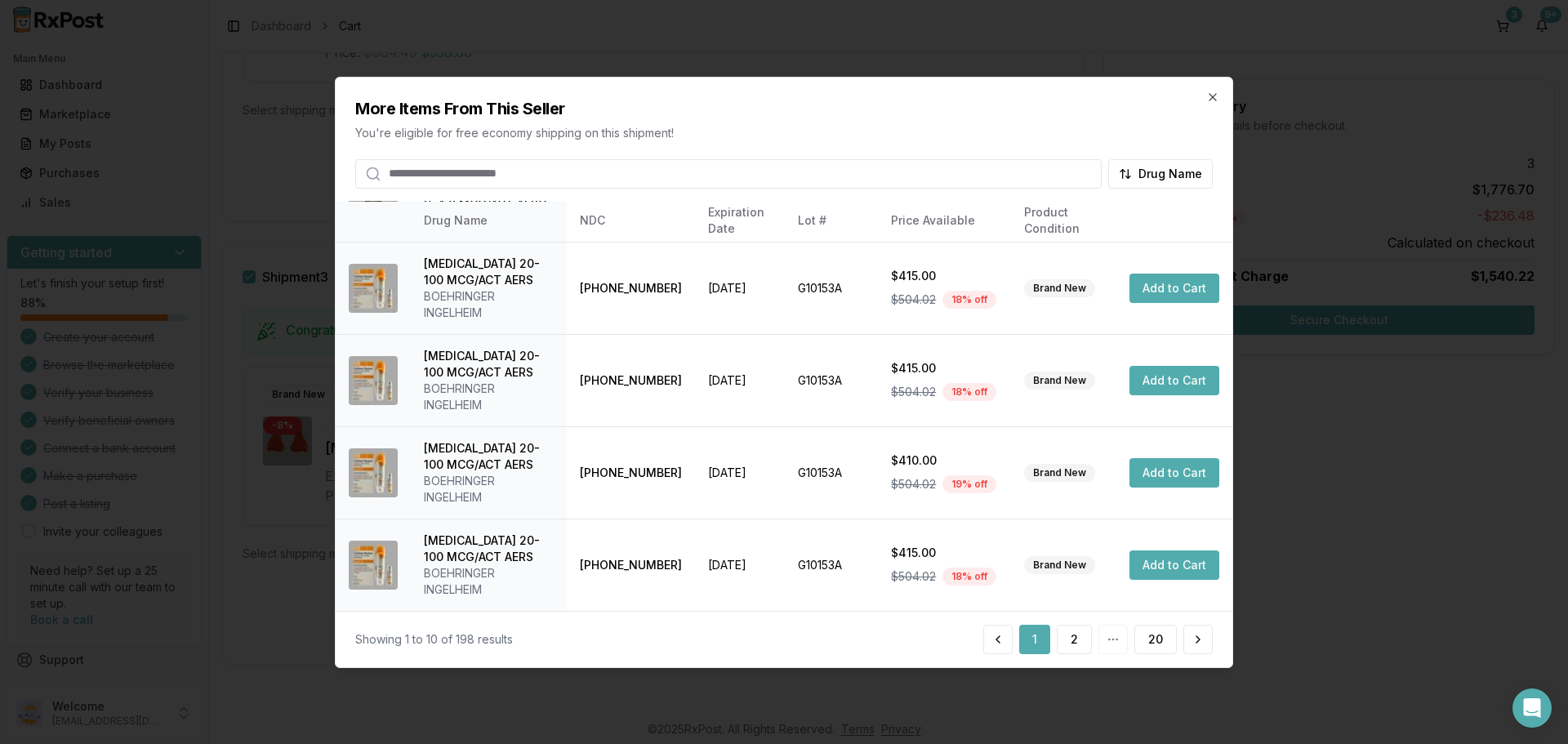
click at [1215, 107] on div "More Items From This Seller You're eligible for free economy shipping on this s…" at bounding box center [783, 133] width 896 height 111
click at [1202, 95] on div "More Items From This Seller You're eligible for free economy shipping on this s…" at bounding box center [783, 133] width 896 height 111
click at [1214, 96] on icon "button" at bounding box center [1212, 96] width 6 height 6
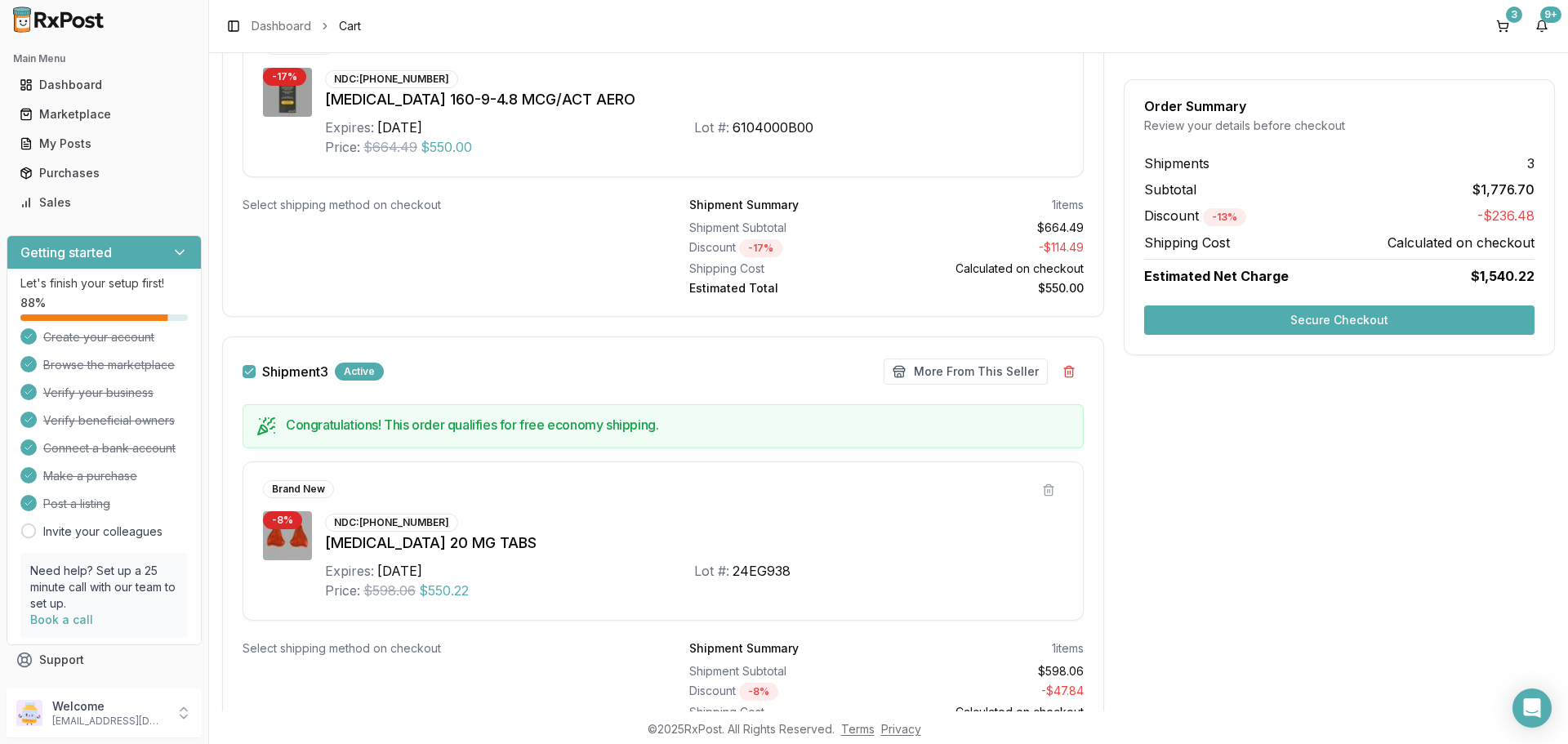
scroll to position [463, 0]
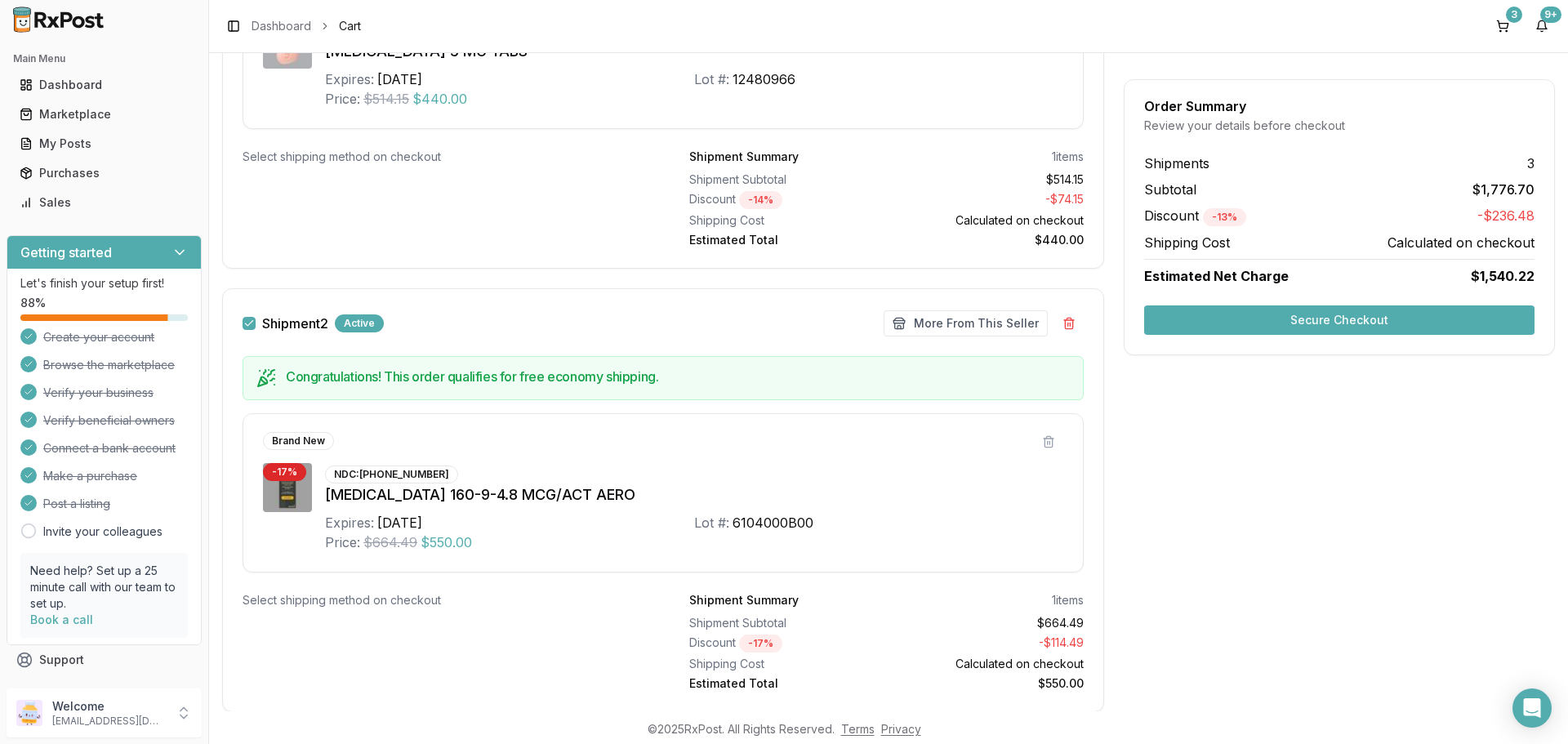
drag, startPoint x: 1061, startPoint y: 323, endPoint x: 949, endPoint y: 376, distance: 123.9
click at [911, 421] on div "Shipment 2 Active More From This Seller Make Offer More From This Seller Congra…" at bounding box center [663, 500] width 882 height 424
click at [995, 311] on button "More From This Seller" at bounding box center [966, 324] width 165 height 27
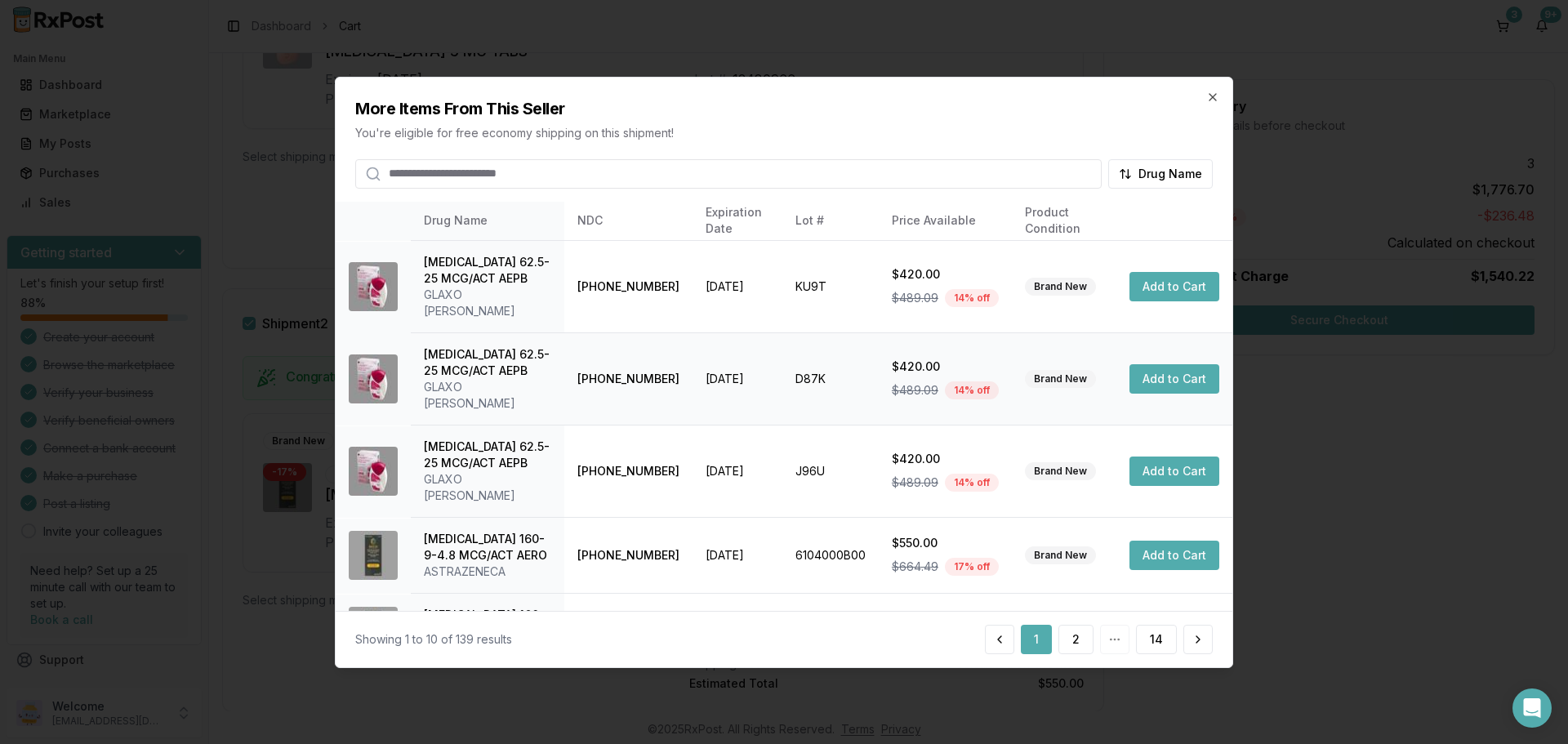
scroll to position [388, 0]
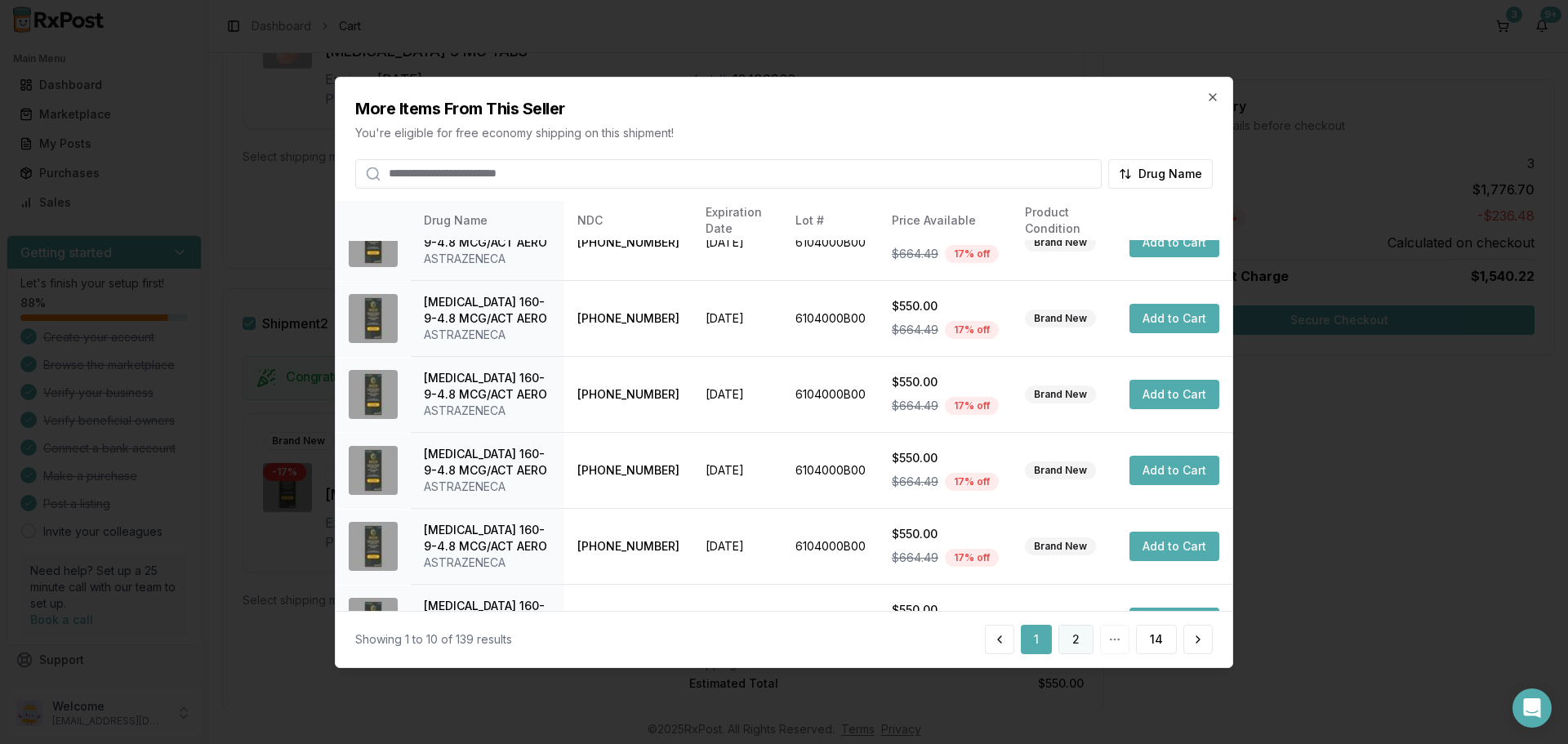
click at [1060, 646] on button "2" at bounding box center [1076, 639] width 35 height 29
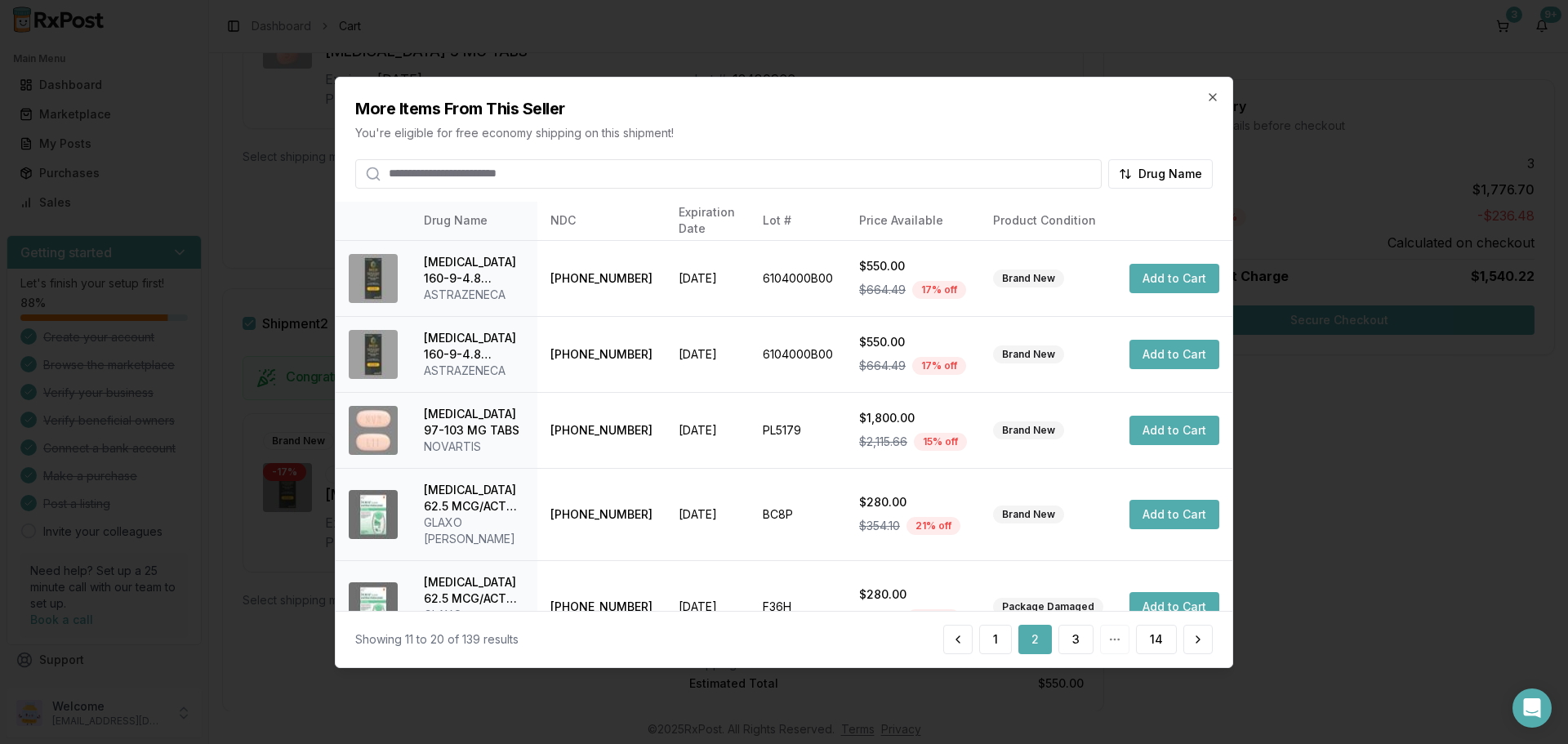
click at [466, 175] on input "search" at bounding box center [728, 173] width 747 height 29
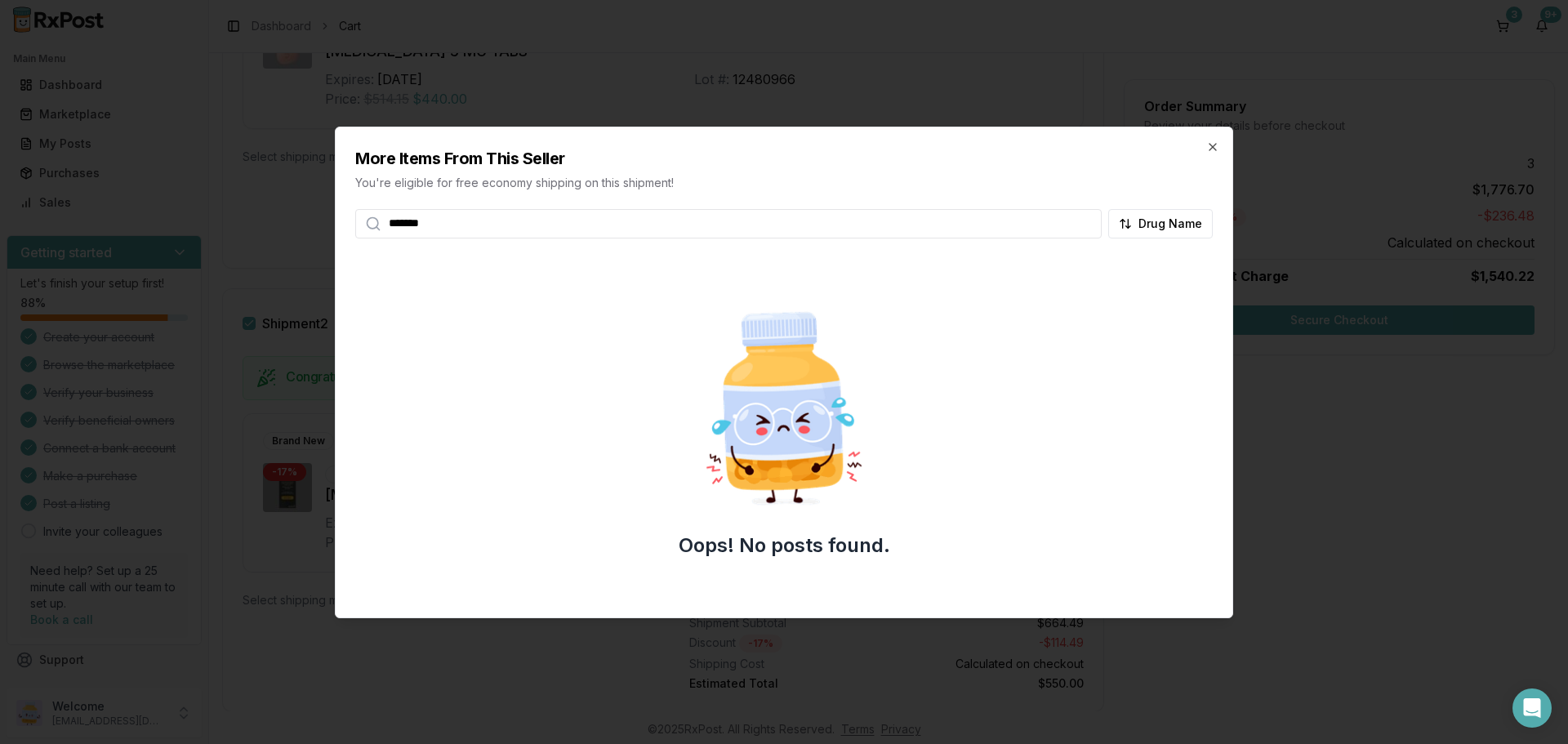
type input "*******"
click at [1203, 147] on h2 "More Items From This Seller" at bounding box center [783, 158] width 857 height 23
click at [1207, 147] on icon "button" at bounding box center [1212, 147] width 13 height 13
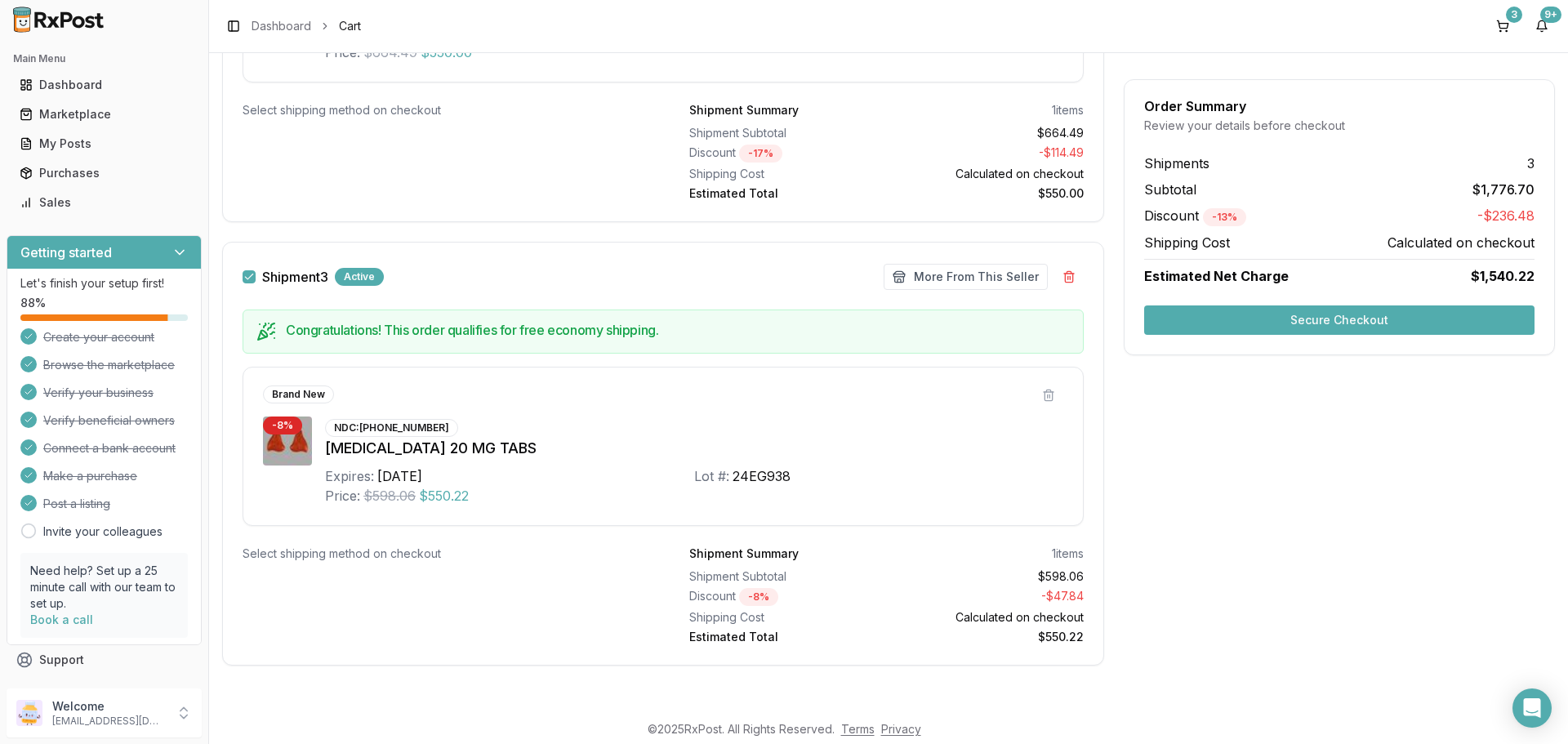
scroll to position [626, 0]
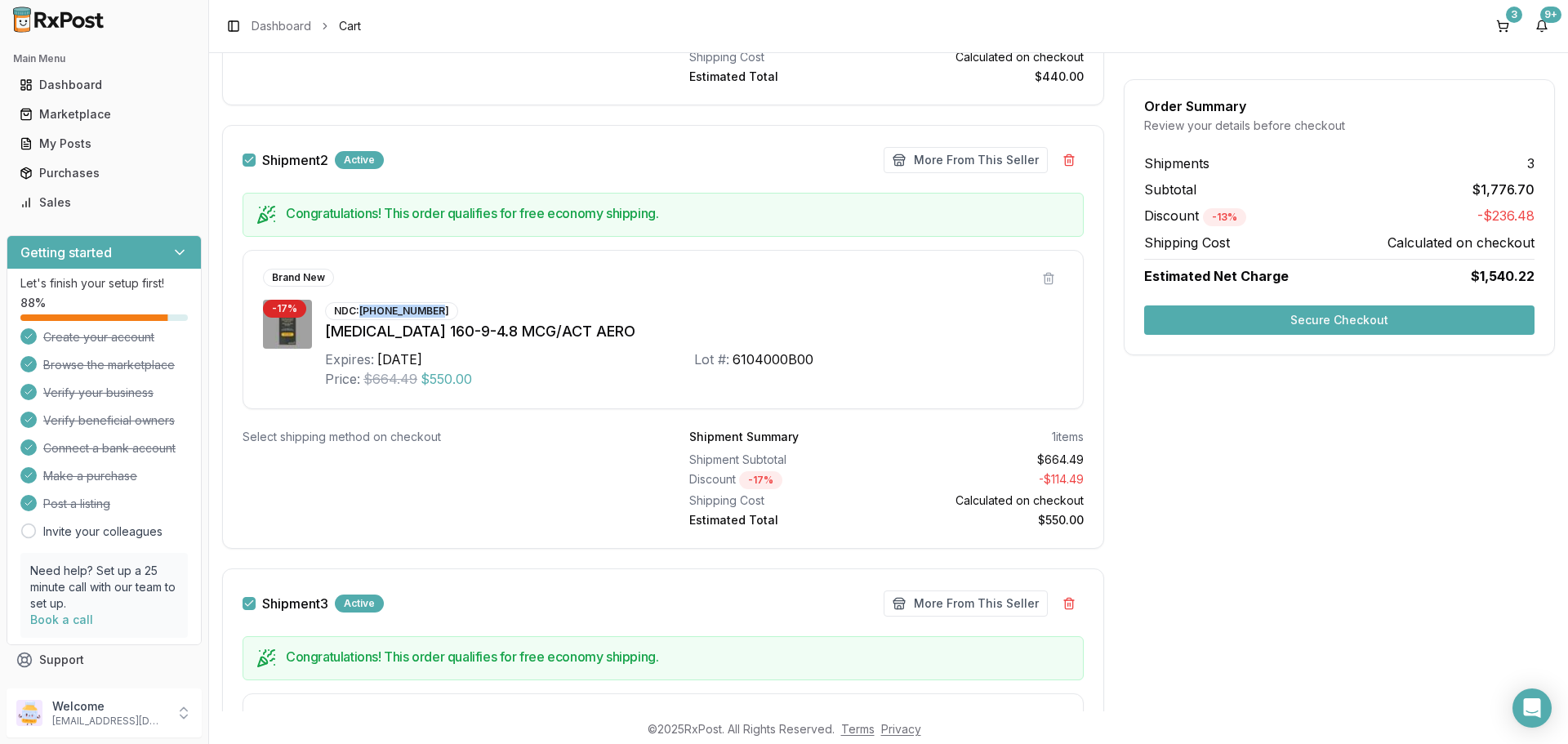
drag, startPoint x: 360, startPoint y: 308, endPoint x: 436, endPoint y: 309, distance: 76.0
click at [436, 309] on div "NDC: [PHONE_NUMBER]" at bounding box center [391, 311] width 133 height 18
copy div "[PHONE_NUMBER]"
click at [981, 596] on button "More From This Seller" at bounding box center [966, 603] width 165 height 27
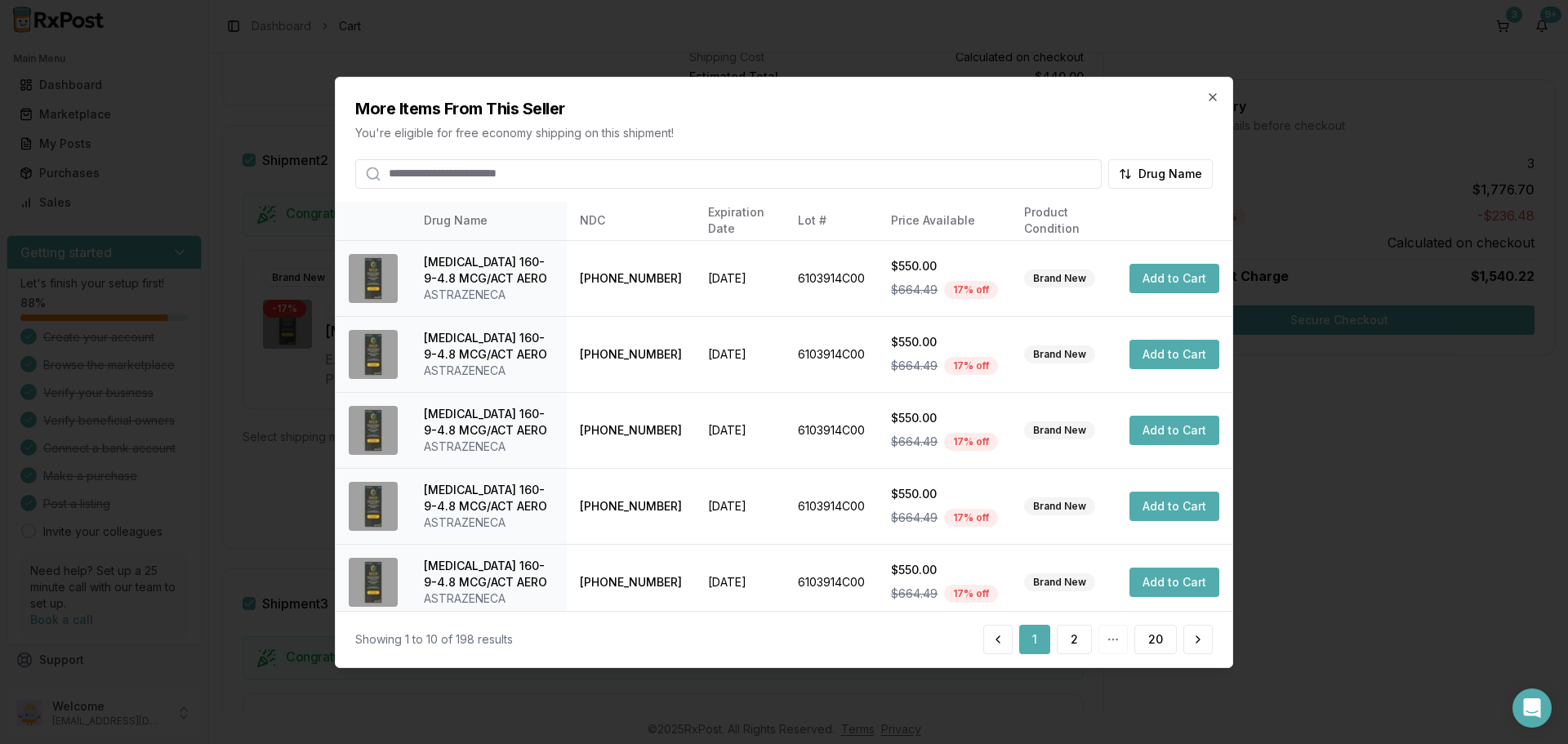
drag, startPoint x: 503, startPoint y: 157, endPoint x: 855, endPoint y: 143, distance: 352.3
click at [855, 143] on div "More Items From This Seller You're eligible for free economy shipping on this s…" at bounding box center [783, 133] width 896 height 111
drag, startPoint x: 622, startPoint y: 93, endPoint x: 900, endPoint y: 196, distance: 296.5
click at [900, 196] on div "More Items From This Seller You're eligible for free economy shipping on this s…" at bounding box center [783, 372] width 898 height 591
click at [900, 192] on div "More Items From This Seller You're eligible for free economy shipping on this s…" at bounding box center [783, 372] width 898 height 591
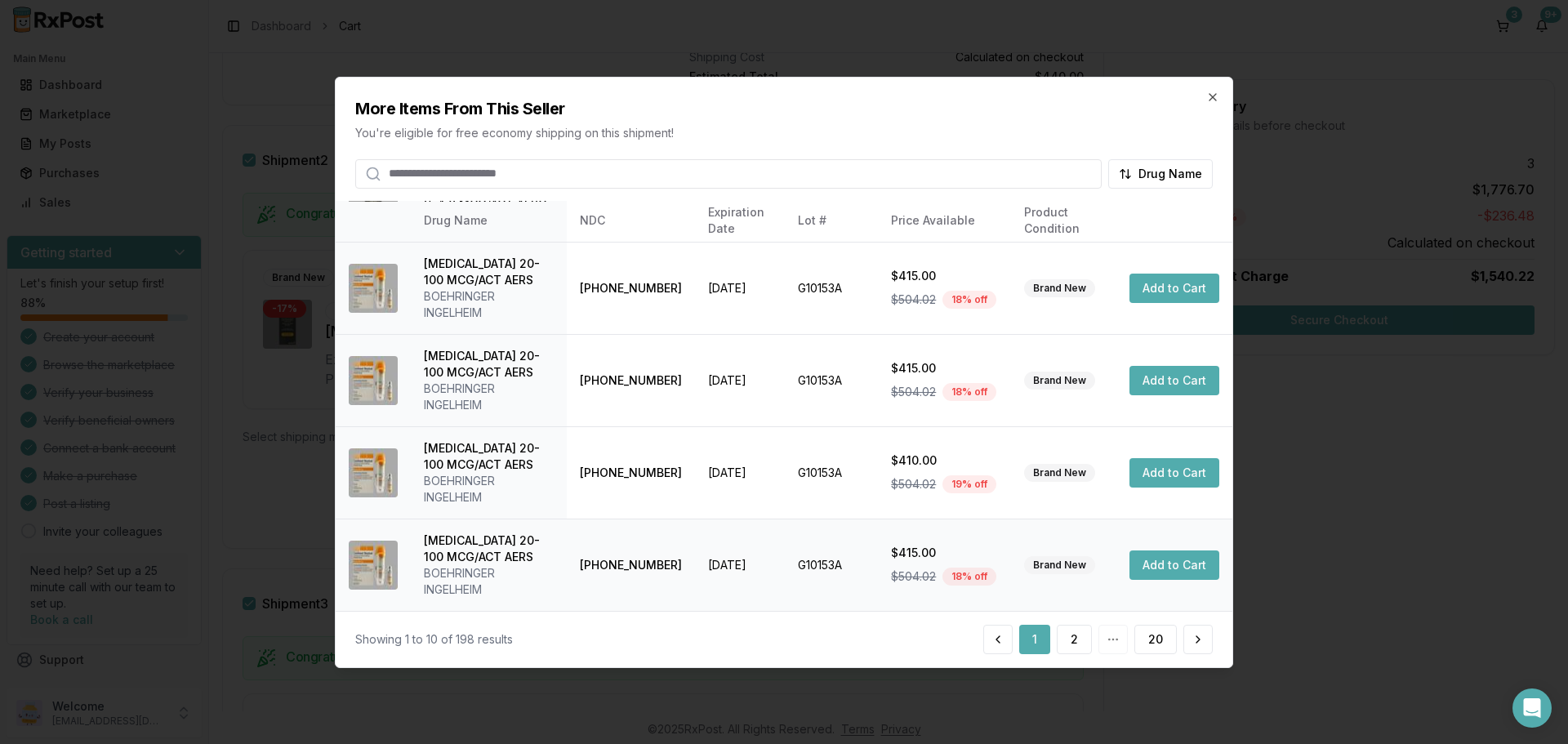
scroll to position [0, 0]
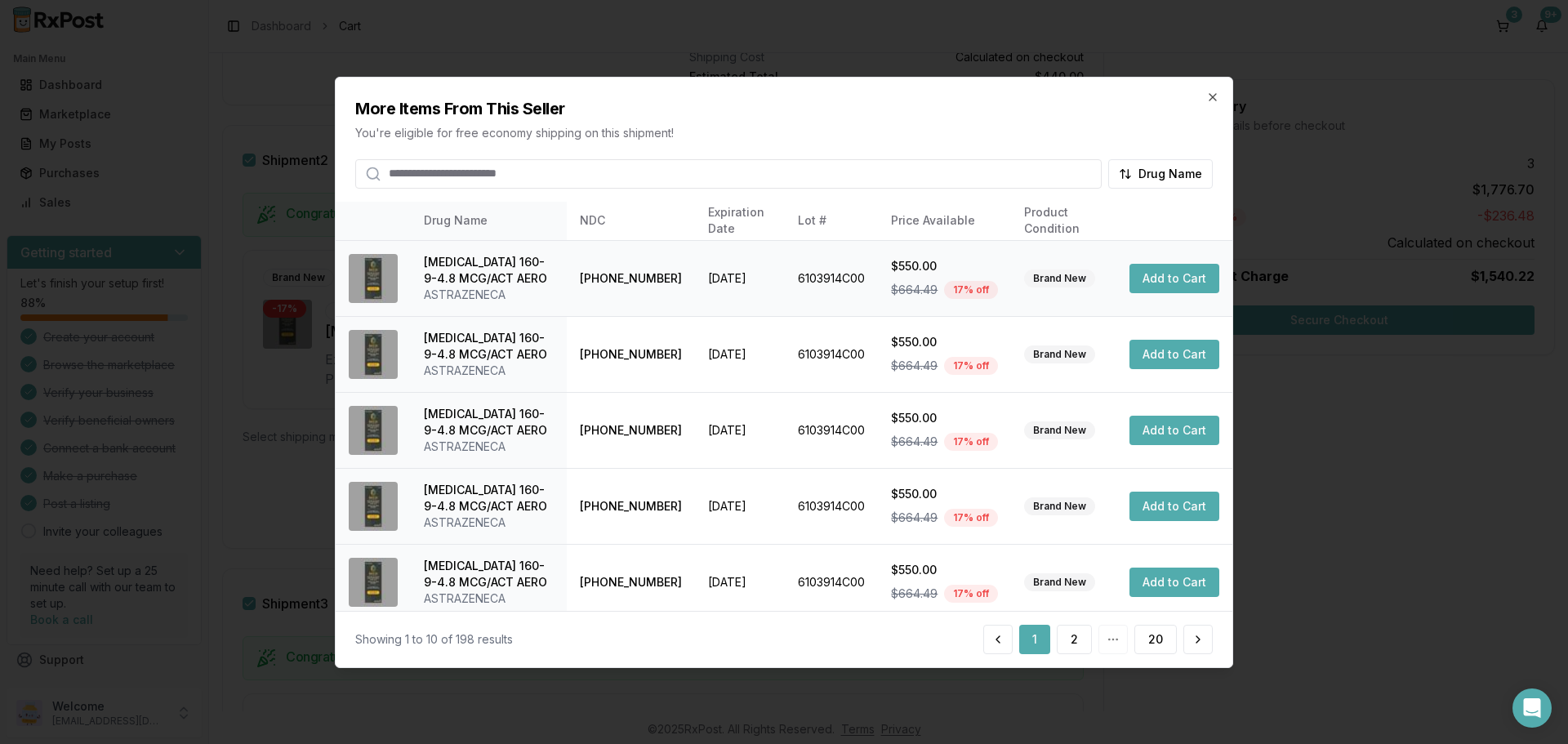
click at [1131, 283] on button "Add to Cart" at bounding box center [1174, 278] width 90 height 29
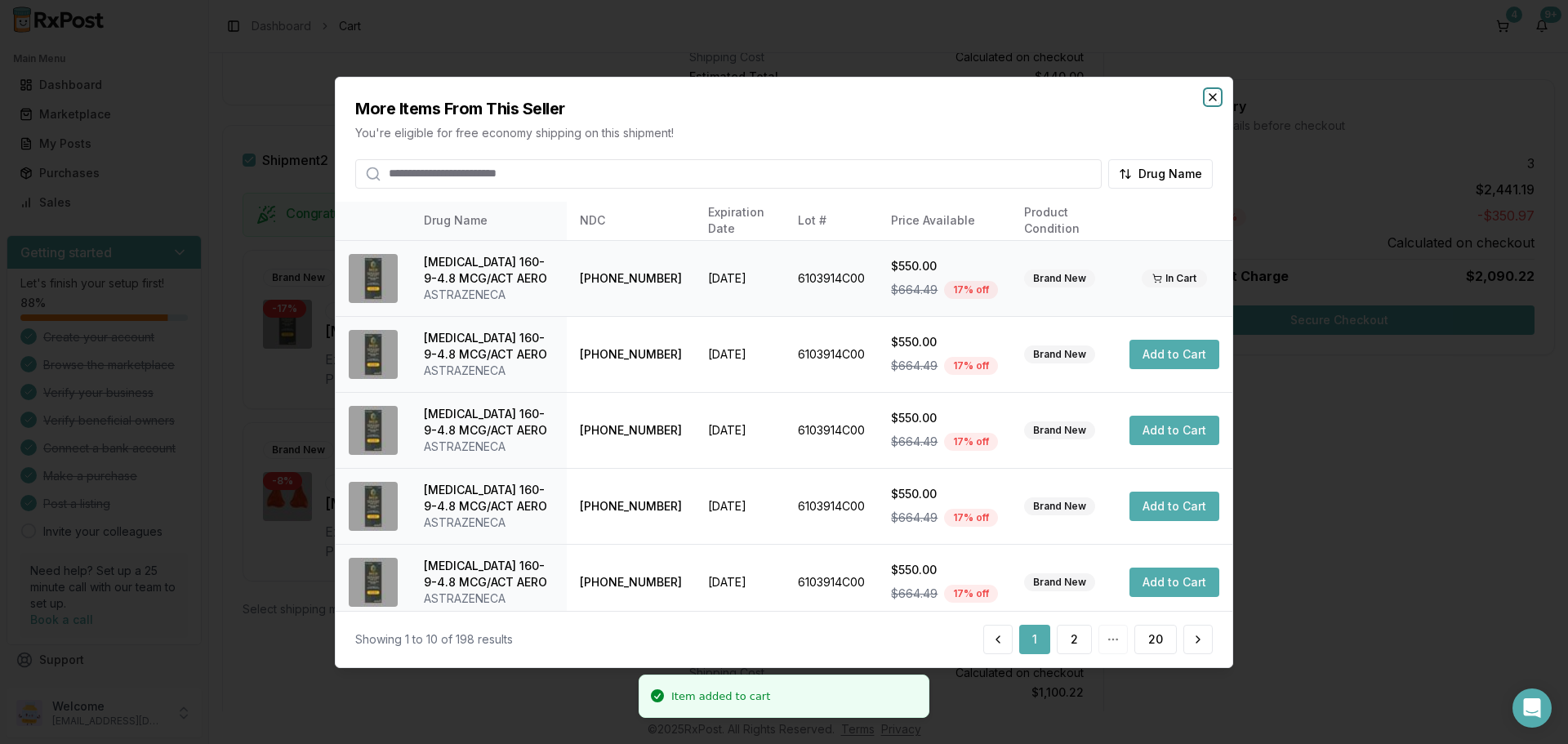
click at [1213, 96] on icon "button" at bounding box center [1212, 96] width 13 height 13
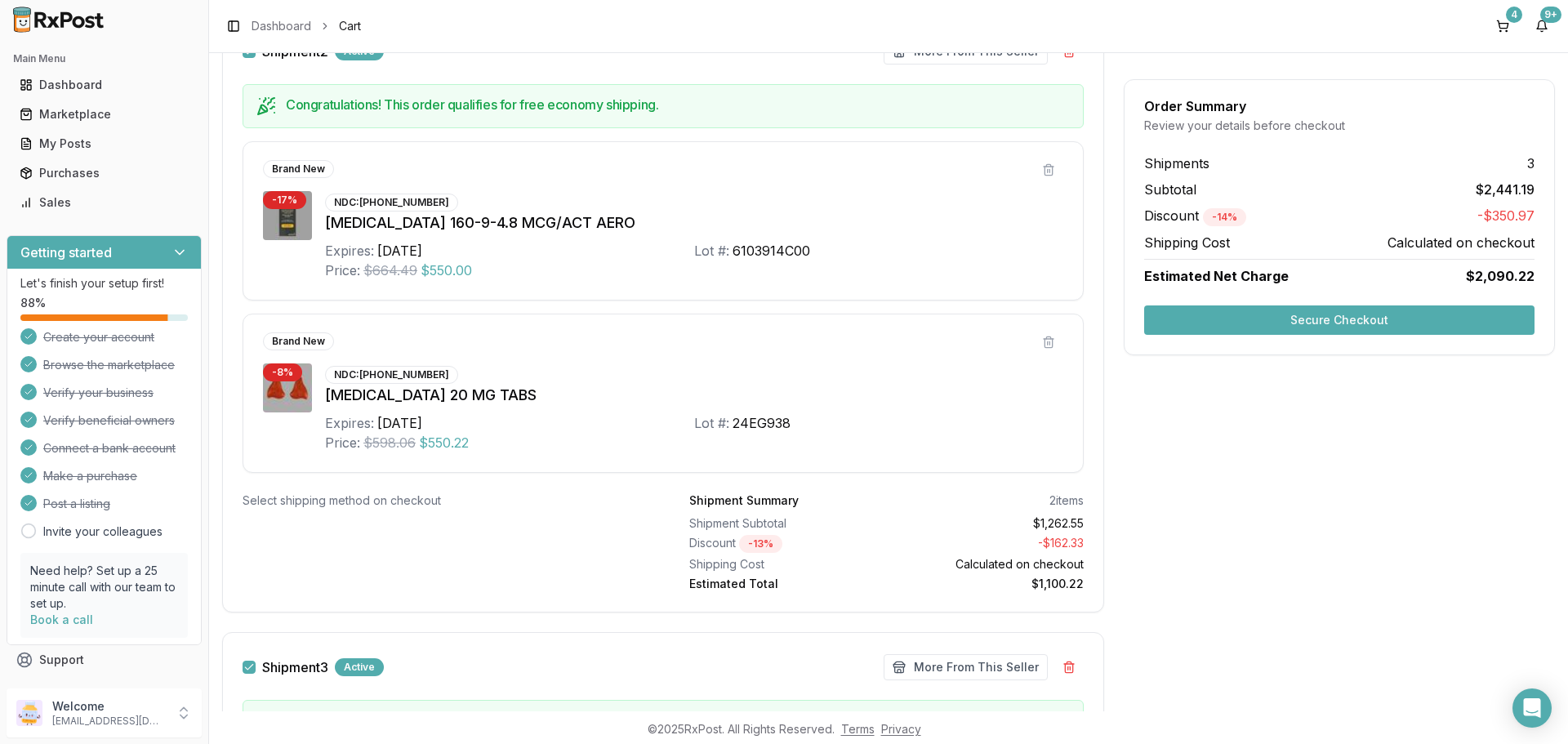
scroll to position [1125, 0]
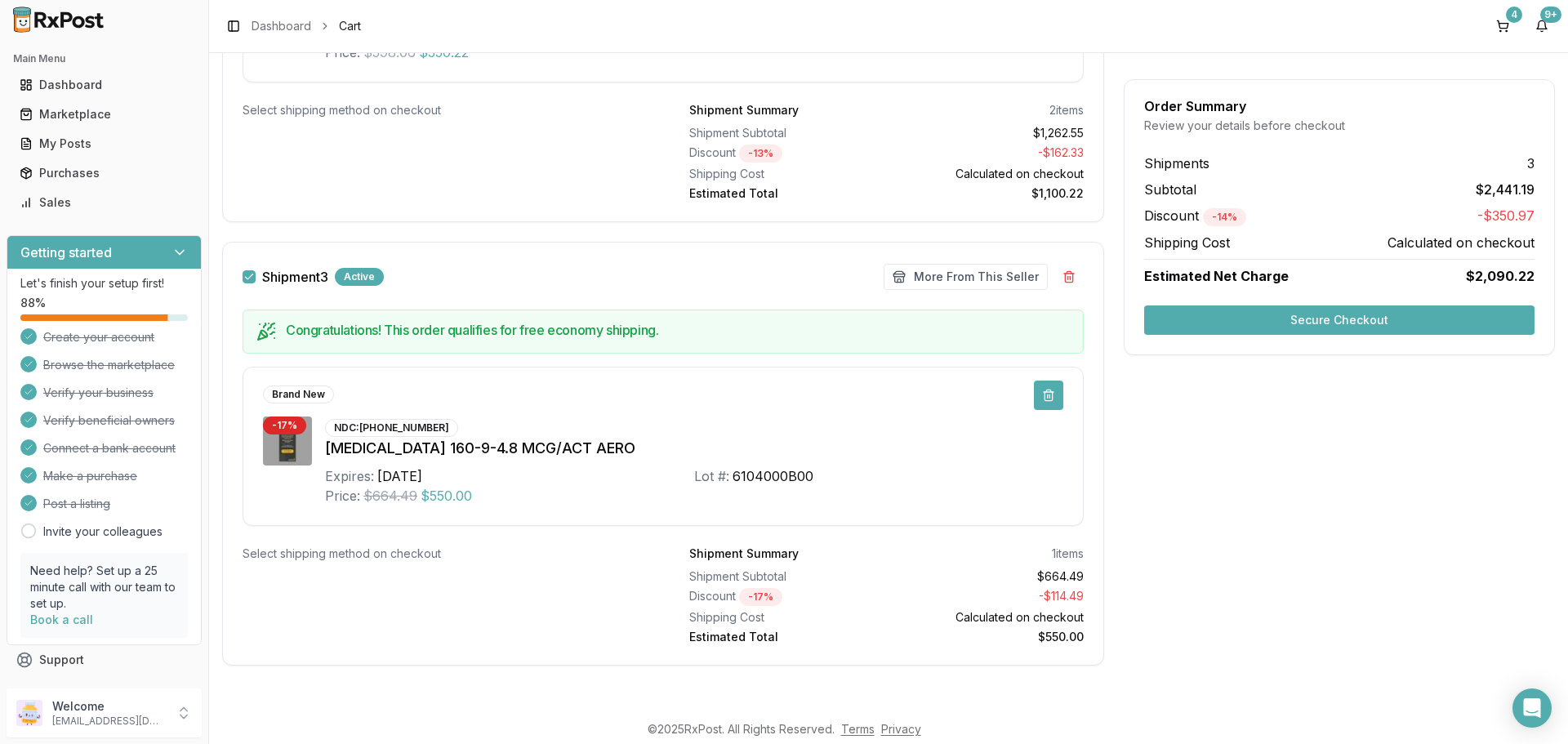
click at [1045, 394] on button at bounding box center [1048, 395] width 29 height 29
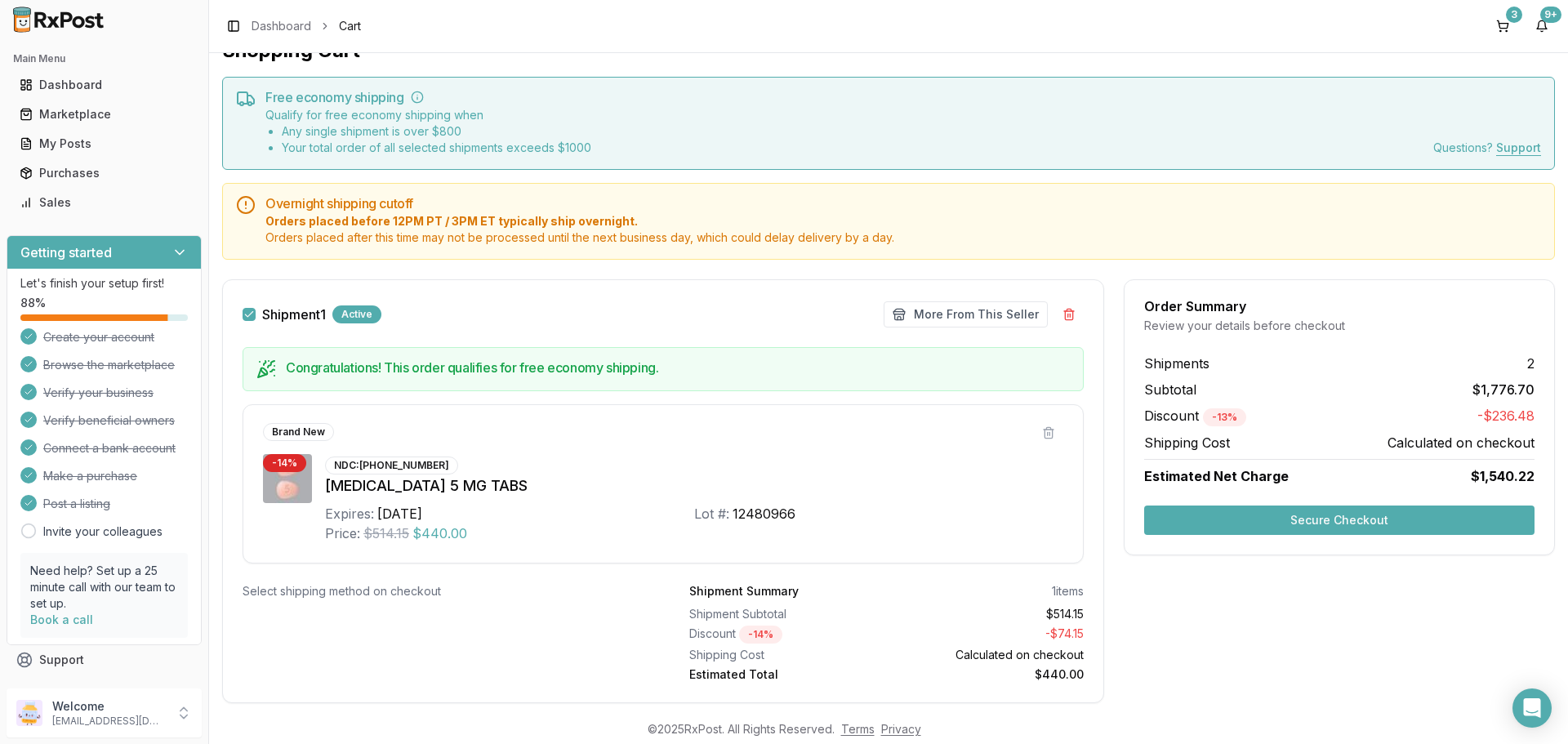
scroll to position [518, 0]
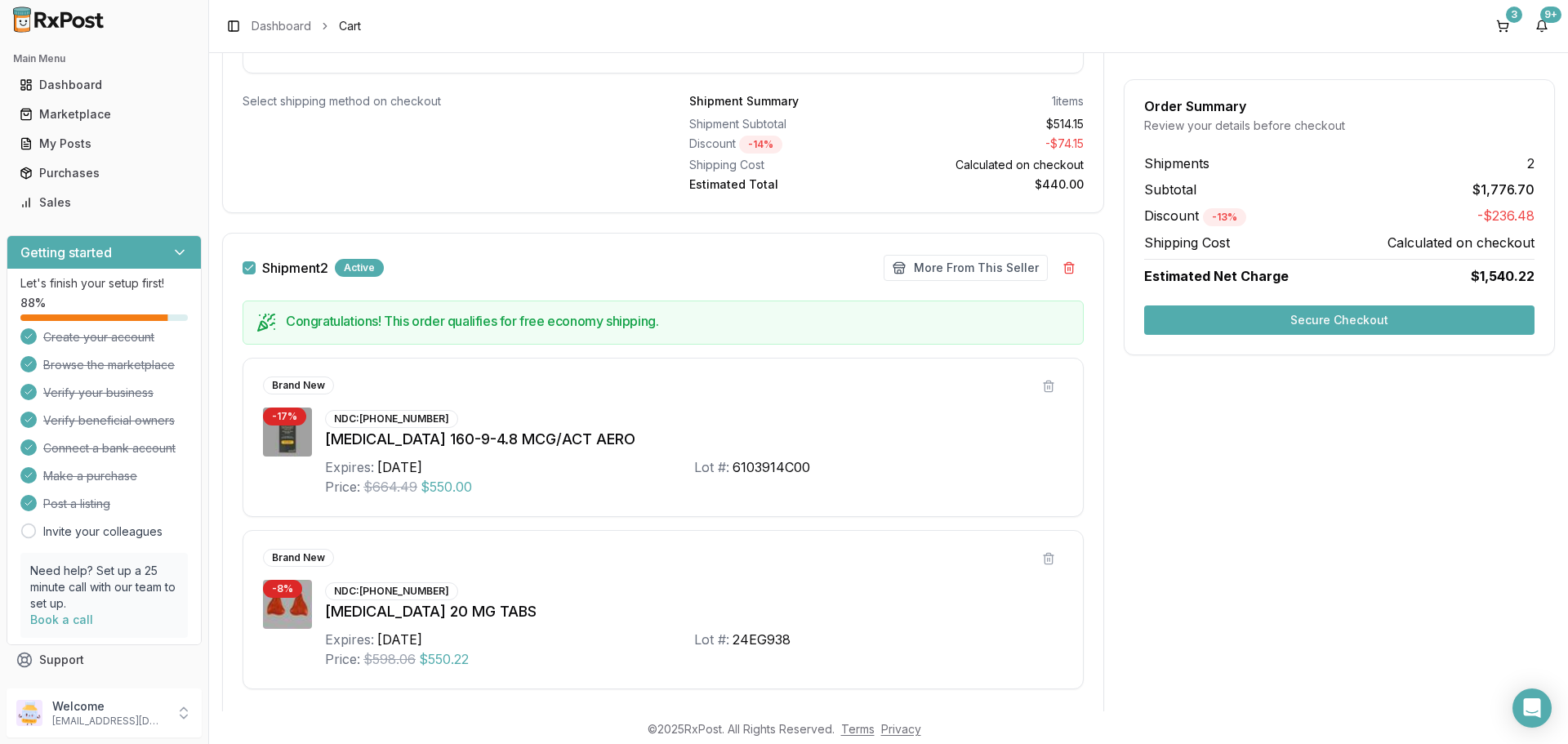
click at [1348, 315] on button "Secure Checkout" at bounding box center [1339, 319] width 390 height 29
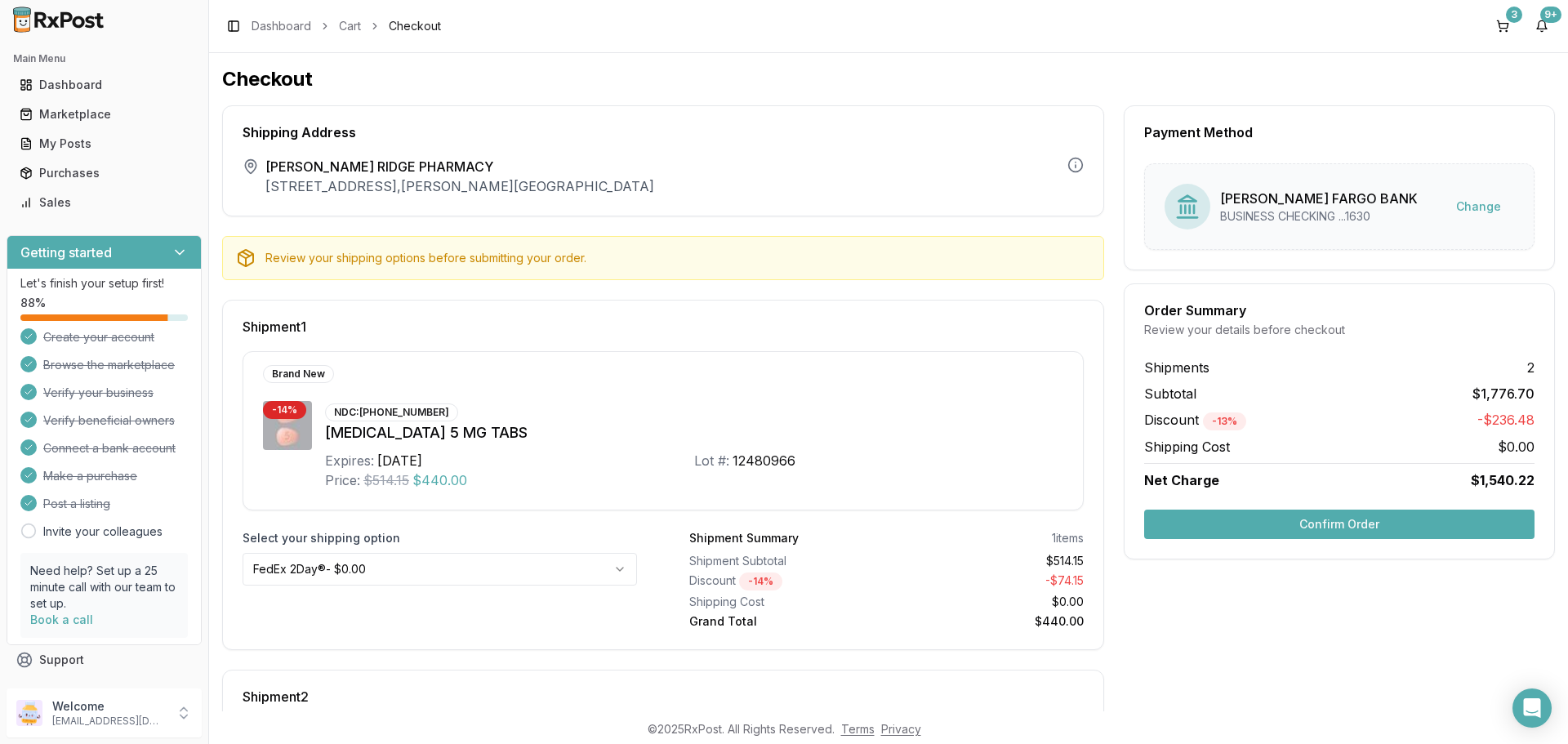
scroll to position [377, 0]
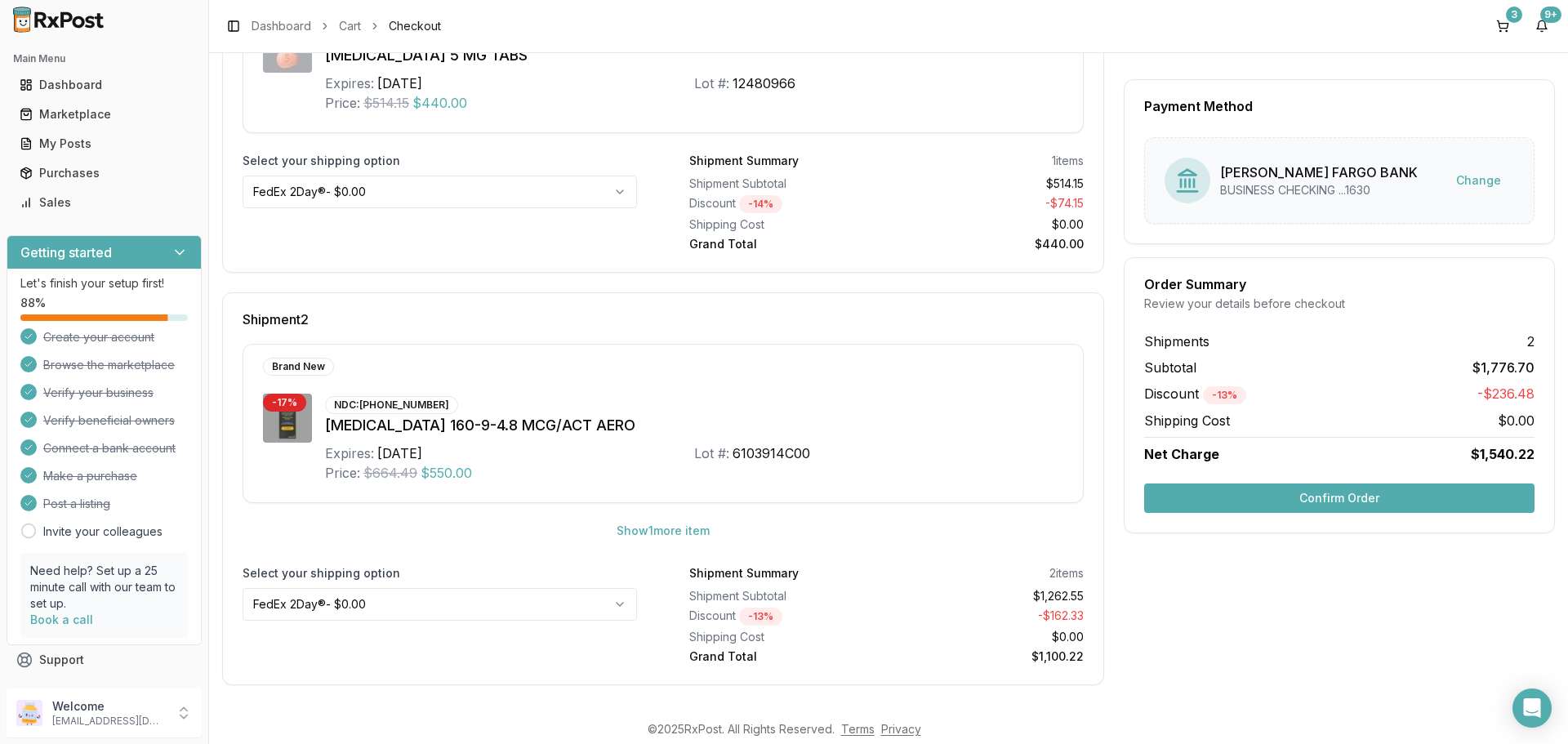
click at [348, 596] on html "Main Menu Dashboard Marketplace My Posts Purchases Sales Getting started Let's …" at bounding box center [784, 372] width 1568 height 744
click at [342, 626] on div "FedEx 2Day® - $0.00 FedEx Priority Overnight® - $14.65" at bounding box center [439, 654] width 392 height 58
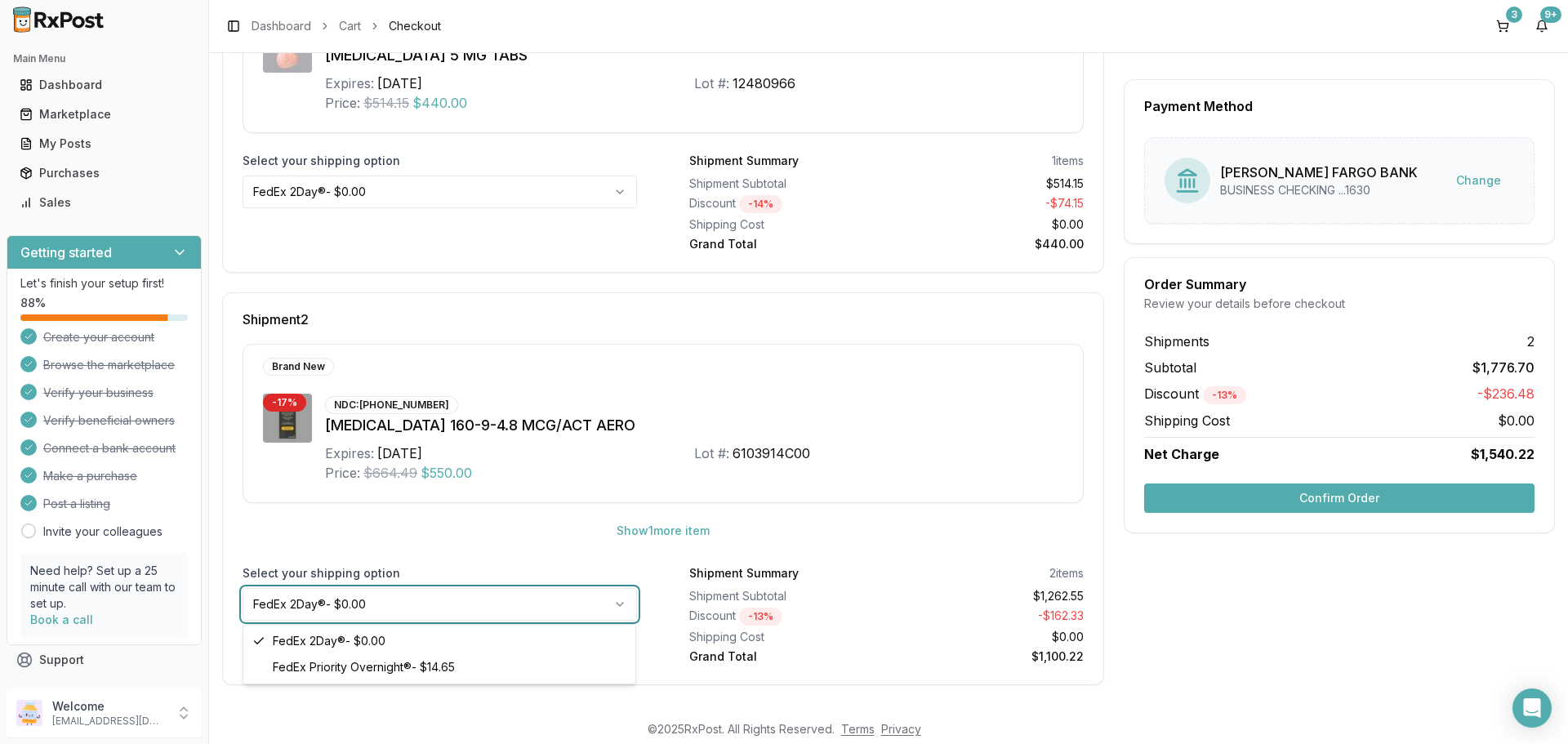
click at [358, 617] on html "Main Menu Dashboard Marketplace My Posts Purchases Sales Getting started Let's …" at bounding box center [784, 372] width 1568 height 744
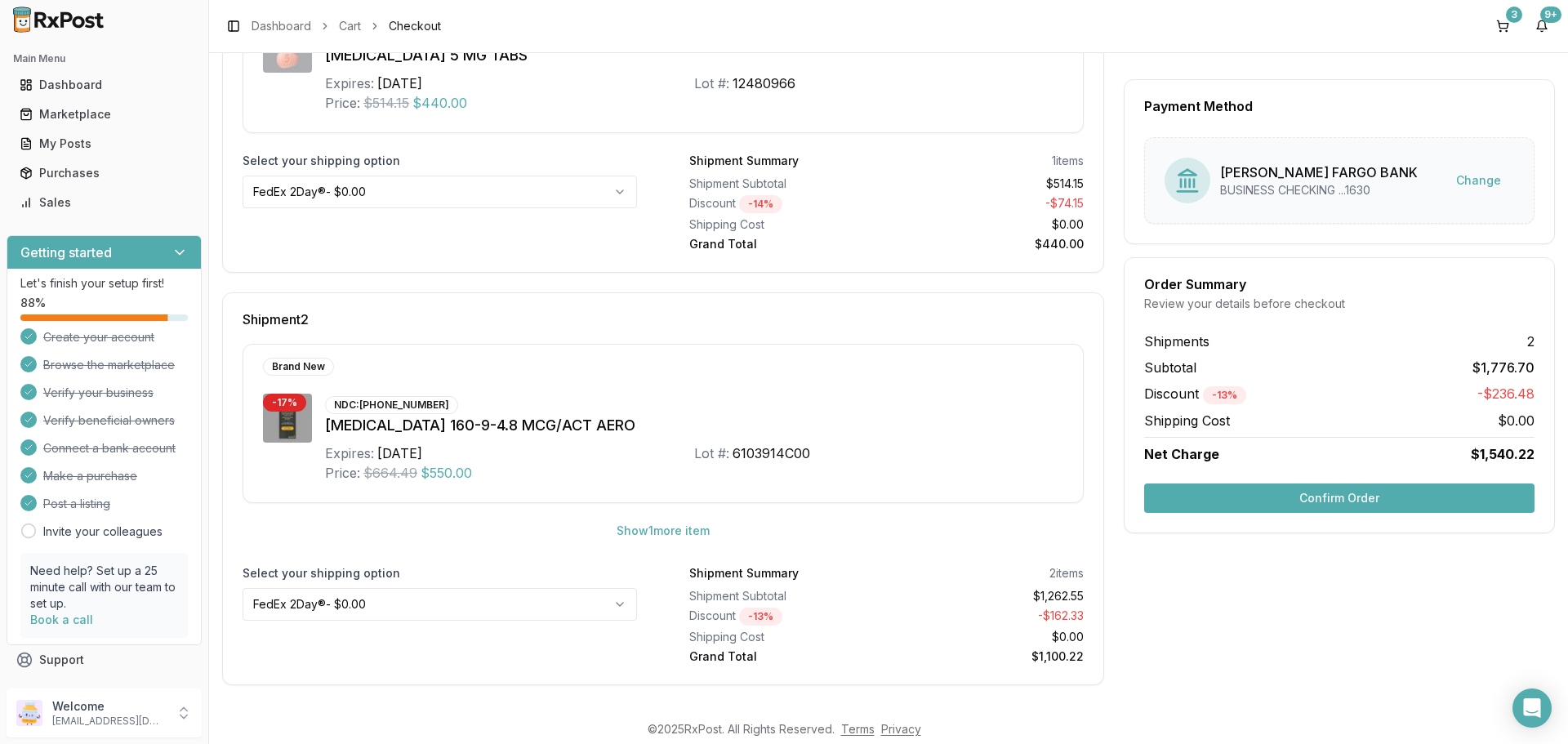
click at [1359, 490] on button "Confirm Order" at bounding box center [1339, 497] width 390 height 29
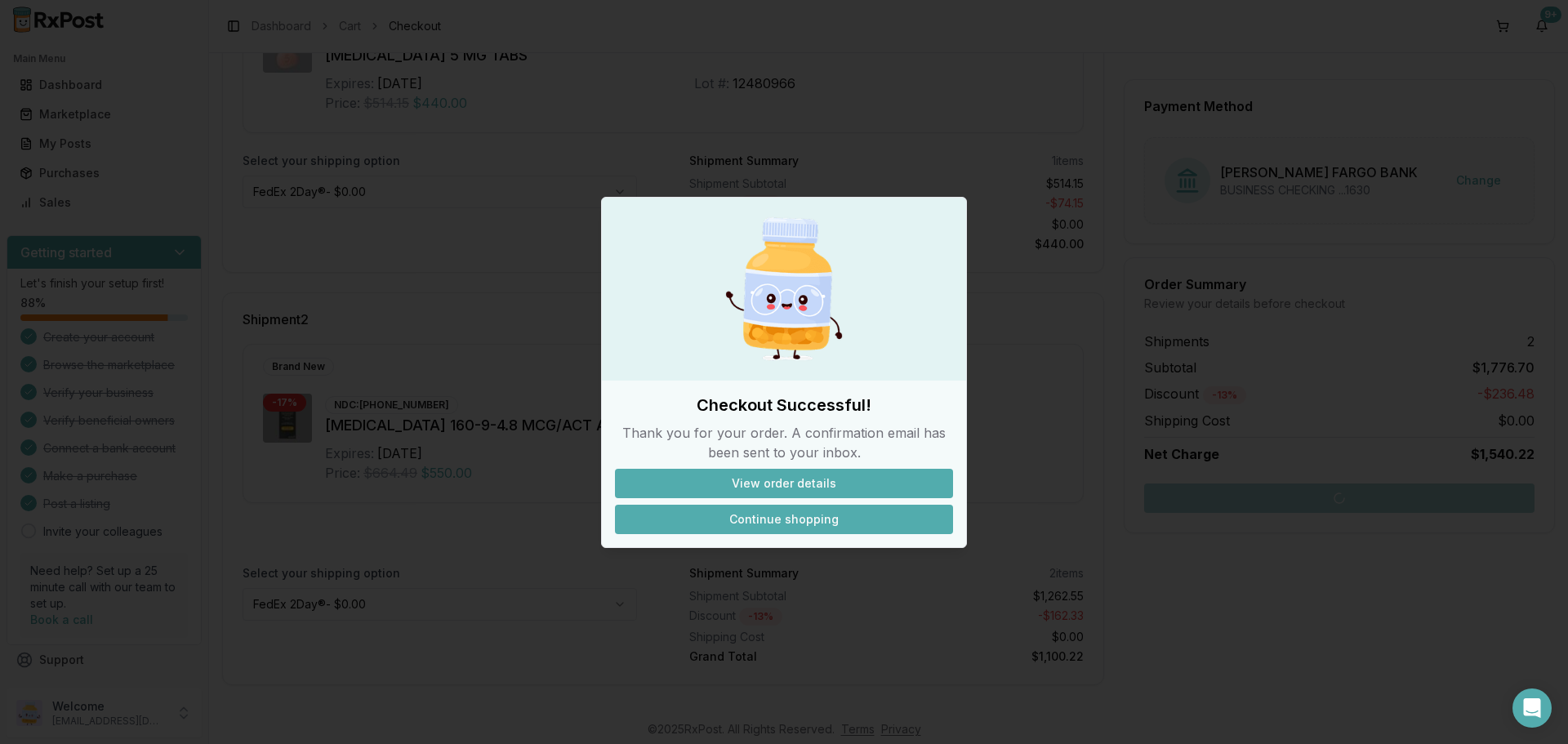
click at [816, 519] on button "Continue shopping" at bounding box center [784, 518] width 338 height 29
